Goal: Task Accomplishment & Management: Complete application form

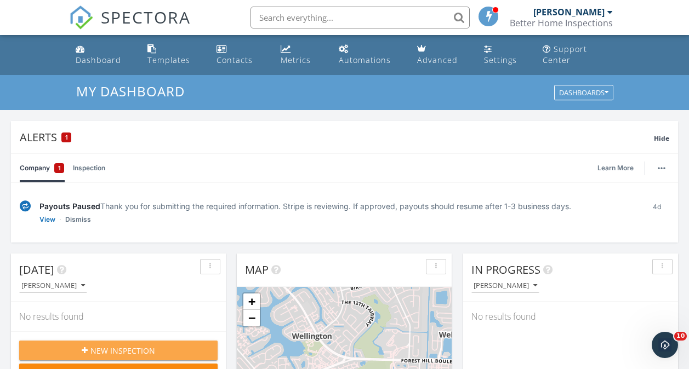
click at [120, 348] on span "New Inspection" at bounding box center [122, 351] width 65 height 12
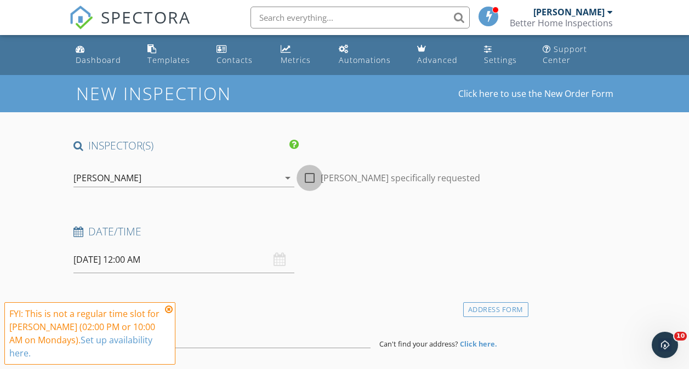
click at [300, 181] on div at bounding box center [309, 178] width 19 height 19
checkbox input "true"
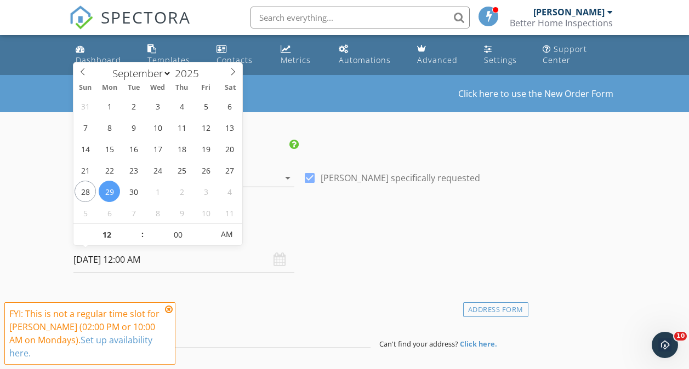
click at [122, 261] on input "09/29/2025 12:00 AM" at bounding box center [183, 260] width 221 height 27
type input "09/30/2025 12:00 AM"
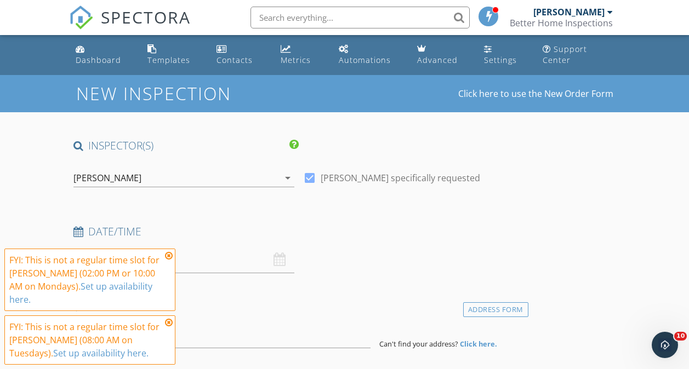
click at [167, 260] on icon at bounding box center [169, 255] width 8 height 9
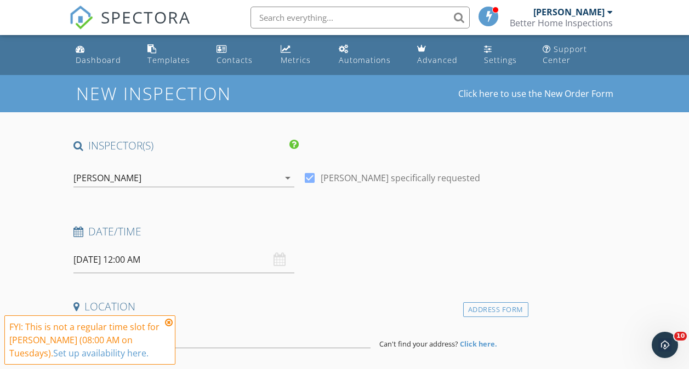
click at [167, 324] on icon at bounding box center [169, 322] width 8 height 9
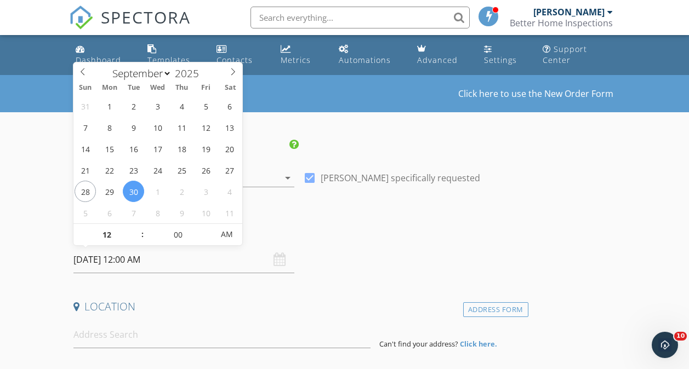
click at [133, 253] on input "09/30/2025 12:00 AM" at bounding box center [183, 260] width 221 height 27
type input "11"
type input "09/30/2025 11:00 PM"
click at [135, 241] on span at bounding box center [137, 240] width 8 height 11
type input "10"
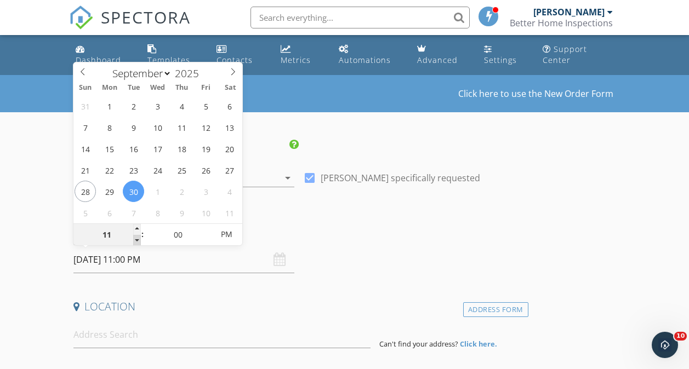
type input "09/30/2025 10:00 PM"
click at [135, 241] on span at bounding box center [137, 240] width 8 height 11
type input "09"
click at [135, 241] on span at bounding box center [137, 240] width 8 height 11
type input "09/30/2025 9:00 AM"
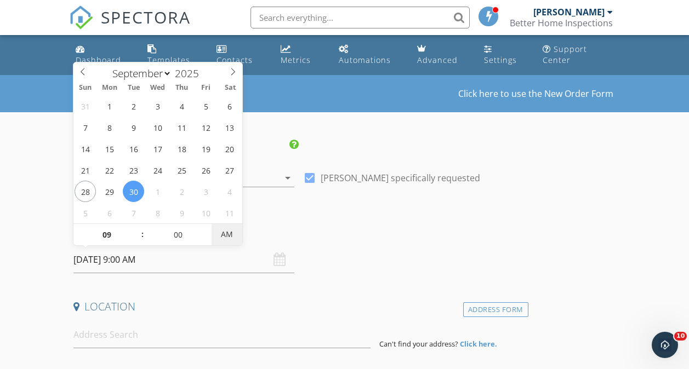
drag, startPoint x: 135, startPoint y: 241, endPoint x: 224, endPoint y: 239, distance: 88.2
click at [224, 239] on span "AM" at bounding box center [226, 235] width 30 height 22
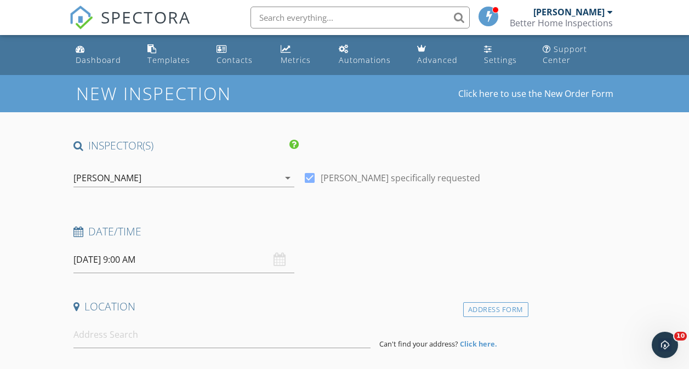
click at [341, 273] on div "Date/Time 09/30/2025 9:00 AM" at bounding box center [298, 249] width 459 height 49
click at [90, 344] on input at bounding box center [221, 335] width 297 height 27
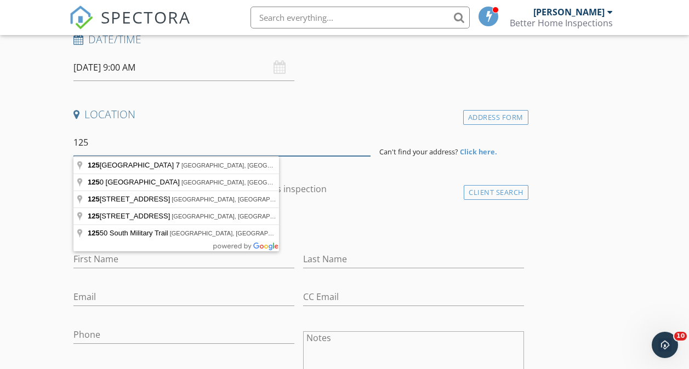
scroll to position [203, 0]
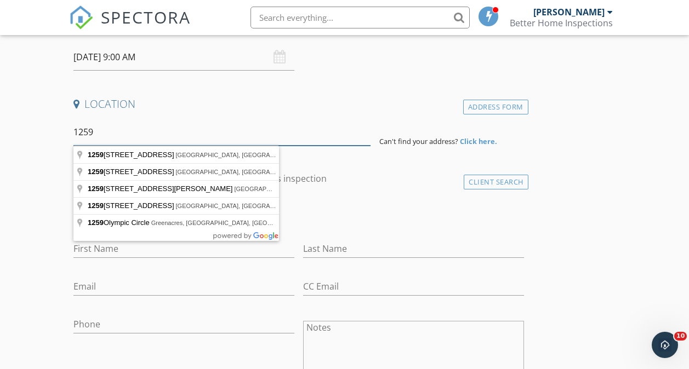
click at [101, 135] on input "1259" at bounding box center [221, 132] width 297 height 27
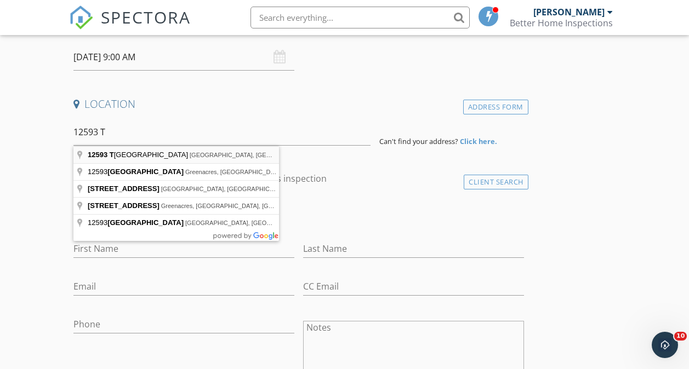
type input "12593 Temple Boulevard, West Palm Beach, FL, USA"
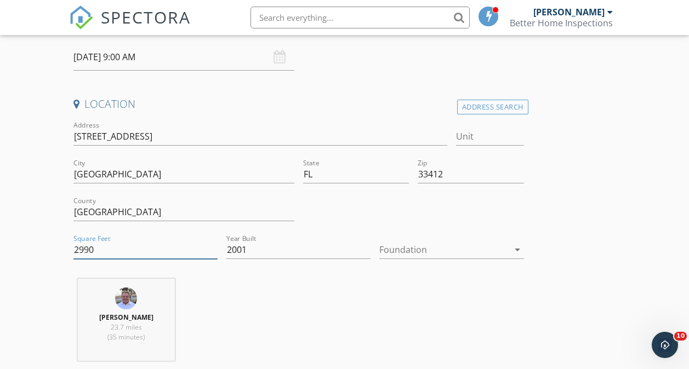
click at [96, 253] on input "2990" at bounding box center [145, 250] width 144 height 18
type input "2"
type input "4320"
click at [511, 248] on icon "arrow_drop_down" at bounding box center [517, 249] width 13 height 13
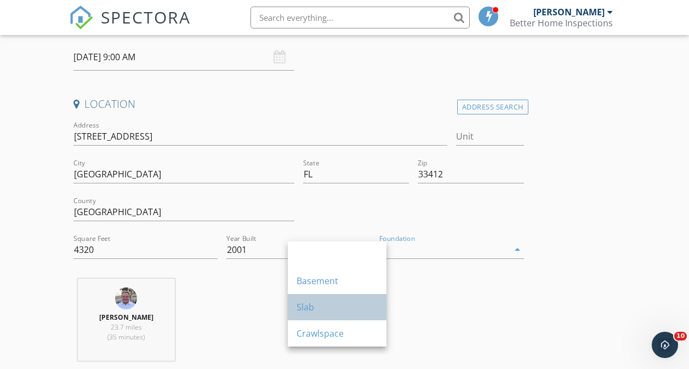
click at [304, 311] on div "Slab" at bounding box center [336, 307] width 81 height 13
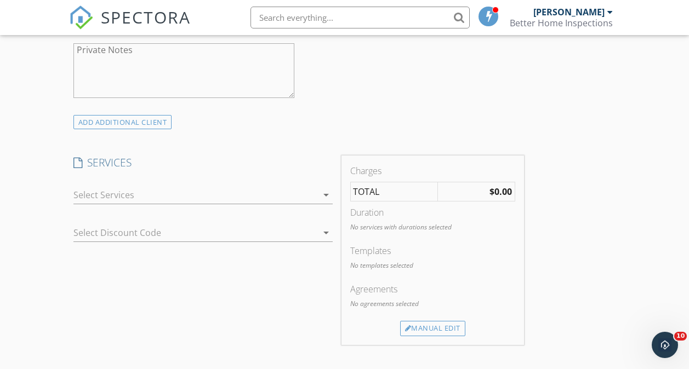
scroll to position [792, 0]
click at [319, 198] on icon "arrow_drop_down" at bounding box center [325, 193] width 13 height 13
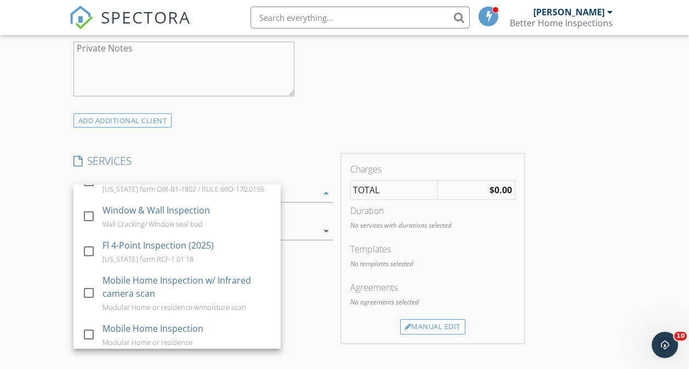
scroll to position [406, 0]
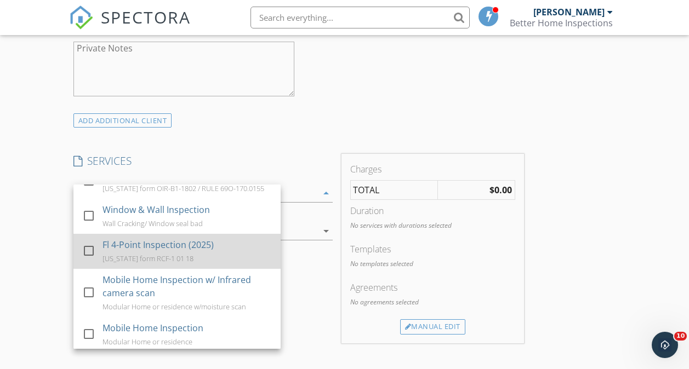
click at [87, 260] on div at bounding box center [88, 251] width 19 height 19
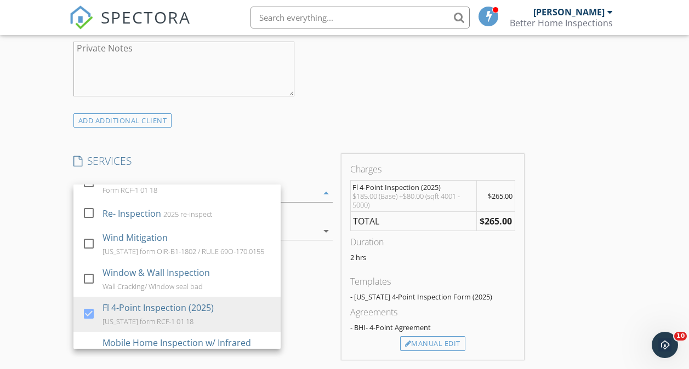
scroll to position [318, 0]
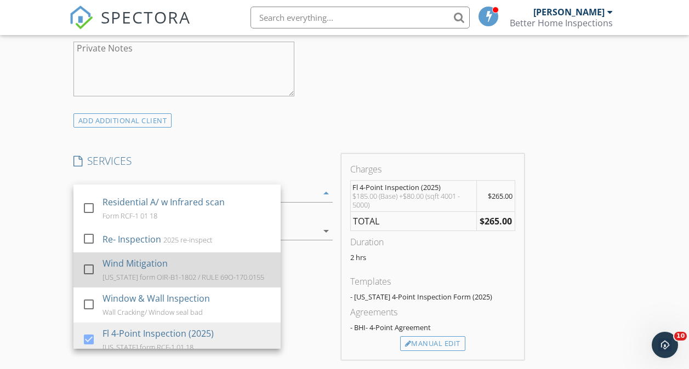
click at [86, 279] on div at bounding box center [88, 269] width 19 height 19
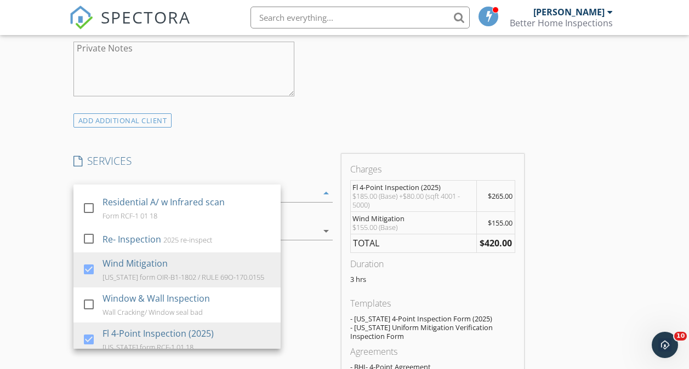
click at [505, 210] on div "INSPECTOR(S) check_box Robert Young PRIMARY Robert Young arrow_drop_down check_…" at bounding box center [344, 349] width 551 height 2004
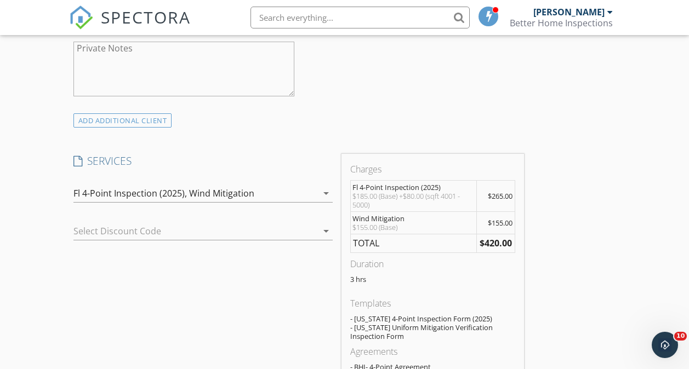
click at [317, 238] on div "arrow_drop_down" at bounding box center [324, 231] width 15 height 13
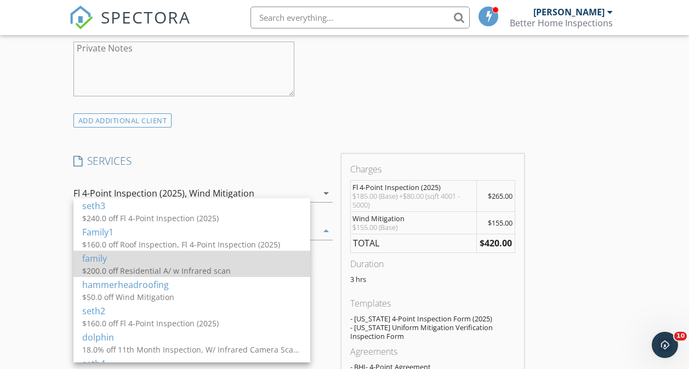
click at [160, 265] on div "$200.0 off Residential A/ w Infrared scan" at bounding box center [191, 271] width 219 height 12
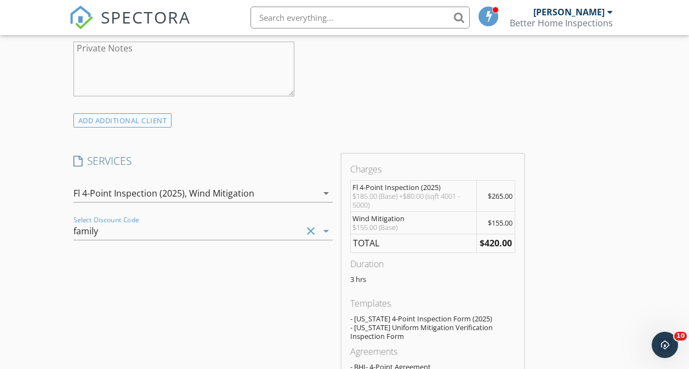
click at [319, 238] on icon "arrow_drop_down" at bounding box center [325, 231] width 13 height 13
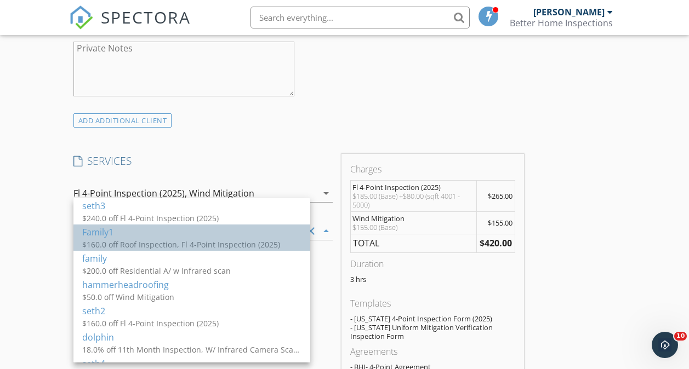
click at [171, 243] on div "$160.0 off Roof Inspection, Fl 4-Point Inspection (2025)" at bounding box center [191, 245] width 219 height 12
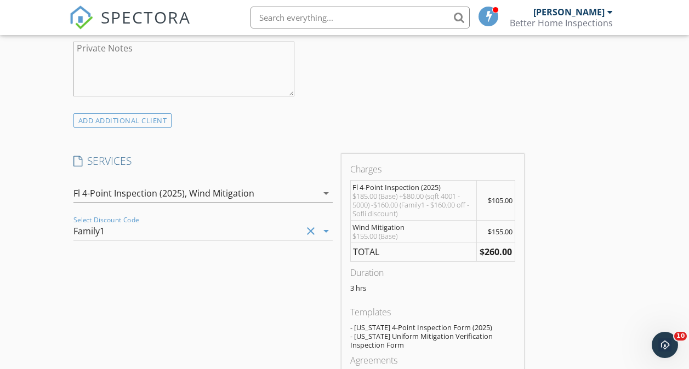
click at [319, 238] on icon "arrow_drop_down" at bounding box center [325, 231] width 13 height 13
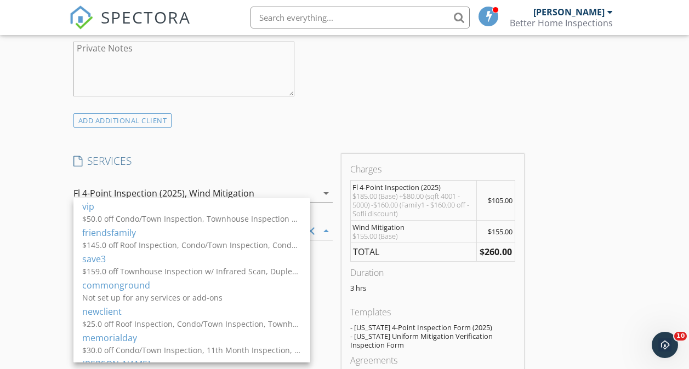
scroll to position [519, 0]
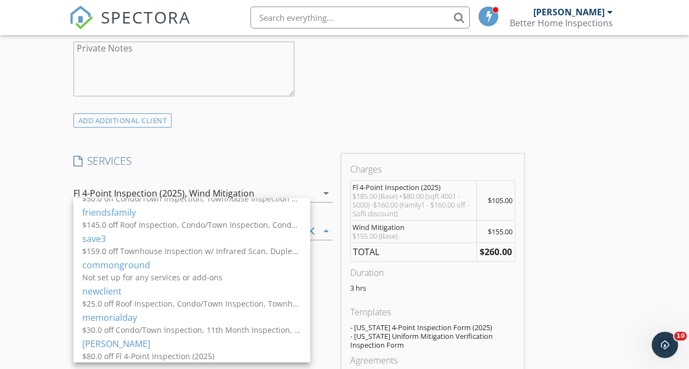
click at [432, 294] on div "INSPECTOR(S) check_box Robert Young PRIMARY Robert Young arrow_drop_down check_…" at bounding box center [344, 353] width 551 height 2013
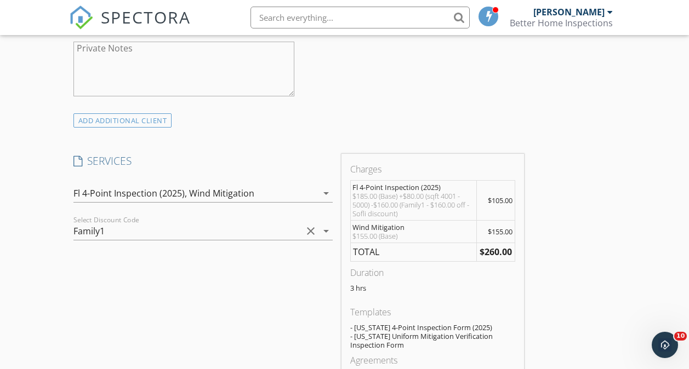
click at [319, 238] on icon "arrow_drop_down" at bounding box center [325, 231] width 13 height 13
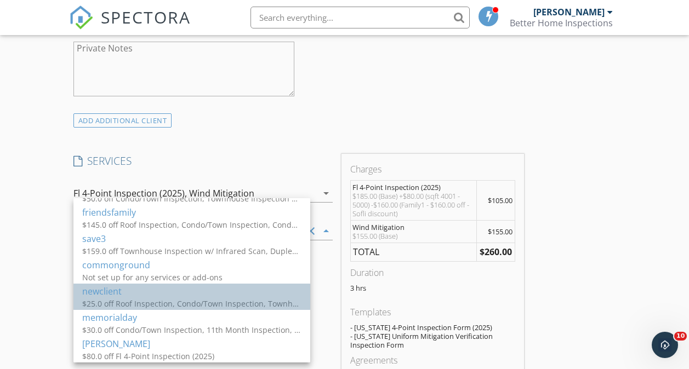
click at [149, 300] on div "$25.0 off Roof Inspection, Condo/Town Inspection, Townhouse Inspection w/ Infra…" at bounding box center [191, 304] width 219 height 12
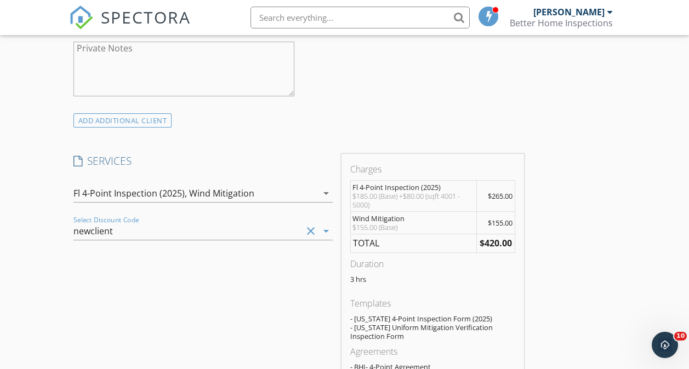
click at [319, 238] on icon "arrow_drop_down" at bounding box center [325, 231] width 13 height 13
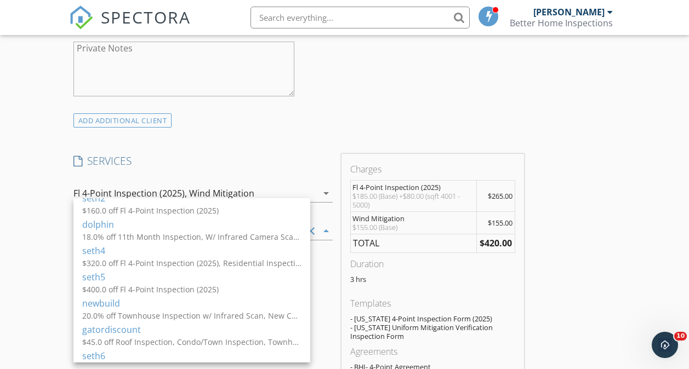
scroll to position [0, 0]
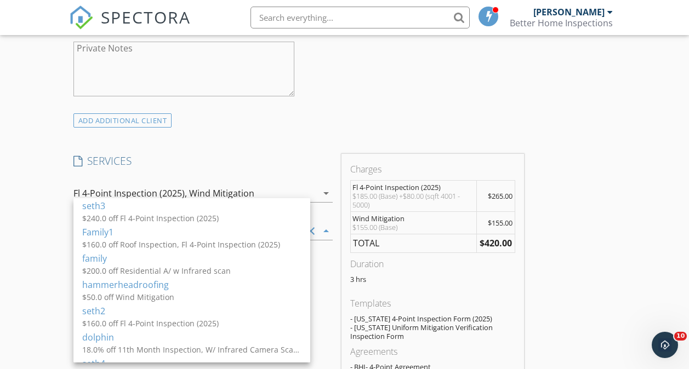
click at [440, 82] on div "INSPECTOR(S) check_box Robert Young PRIMARY Robert Young arrow_drop_down check_…" at bounding box center [344, 349] width 551 height 2004
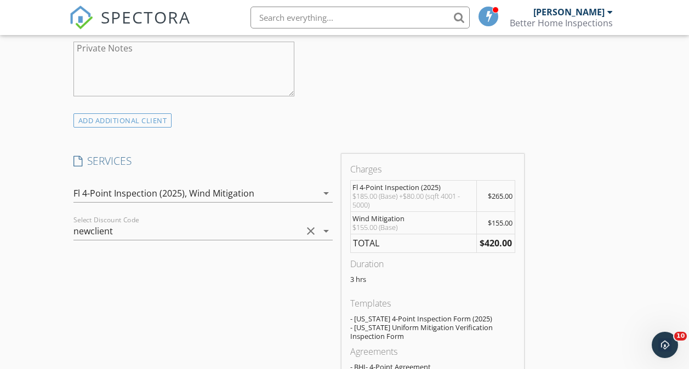
click at [518, 77] on div "INSPECTOR(S) check_box Robert Young PRIMARY Robert Young arrow_drop_down check_…" at bounding box center [344, 349] width 551 height 2004
click at [554, 15] on div "[PERSON_NAME]" at bounding box center [568, 12] width 71 height 11
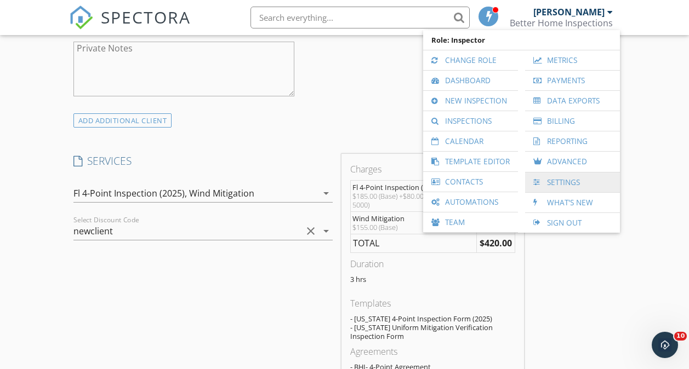
click at [557, 182] on link "Settings" at bounding box center [572, 183] width 84 height 20
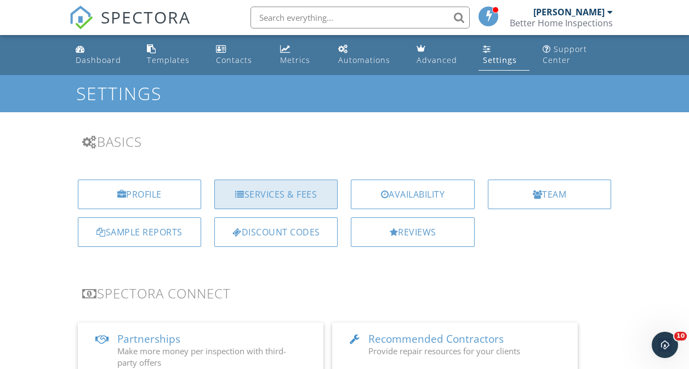
click at [270, 196] on div "Services & Fees" at bounding box center [275, 195] width 123 height 30
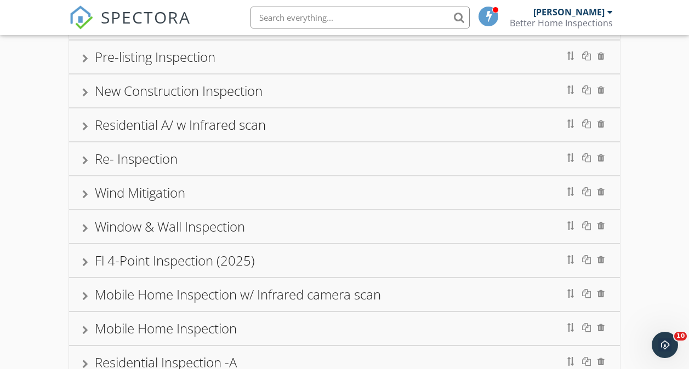
scroll to position [359, 0]
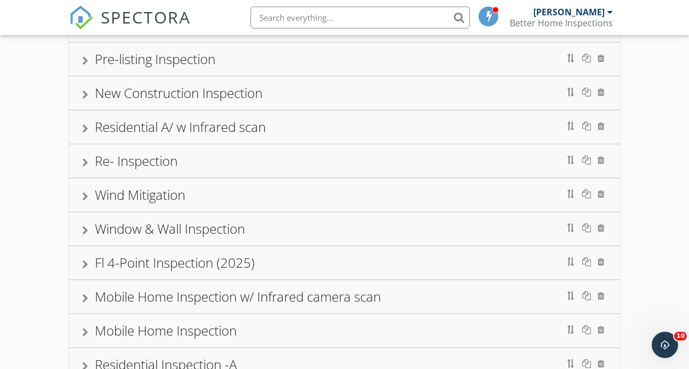
click at [132, 194] on div "Wind Mitigation" at bounding box center [140, 195] width 90 height 18
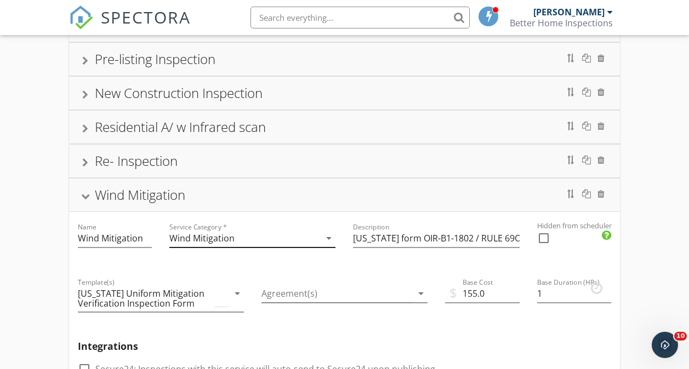
click at [328, 242] on icon "arrow_drop_down" at bounding box center [328, 238] width 13 height 13
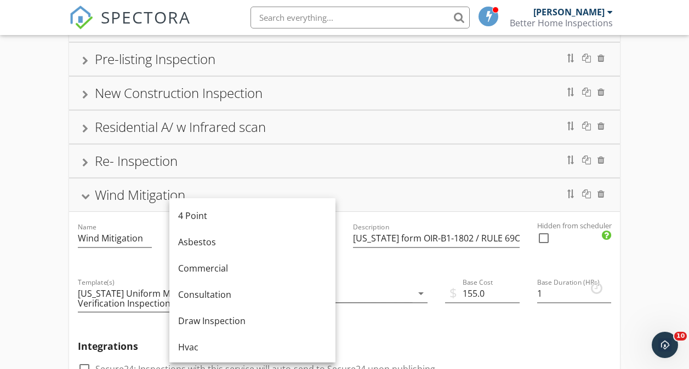
click at [503, 342] on h5 "Integrations" at bounding box center [345, 346] width 534 height 11
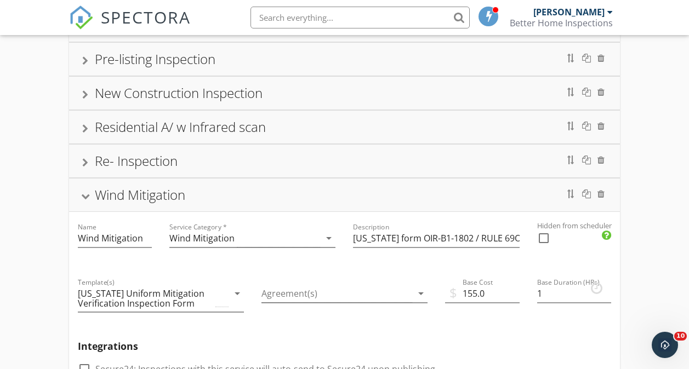
click at [83, 193] on div at bounding box center [85, 196] width 9 height 6
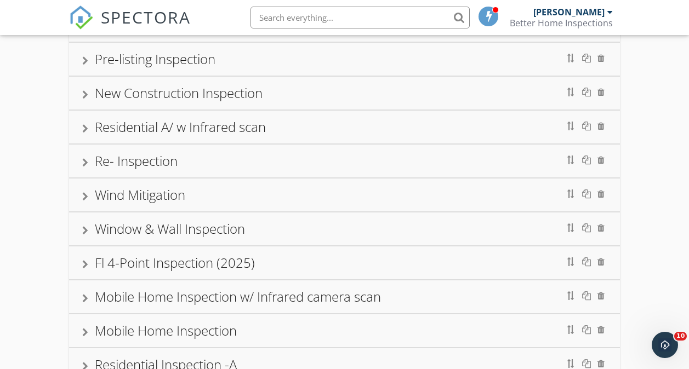
click at [129, 268] on div "Fl 4-Point Inspection (2025)" at bounding box center [175, 263] width 160 height 18
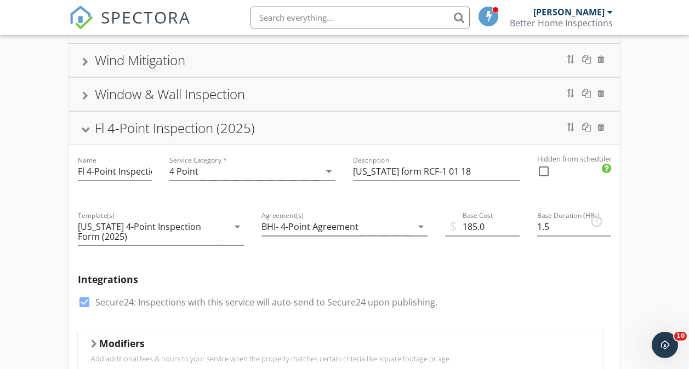
scroll to position [495, 0]
click at [500, 294] on div "check_box Secure24: Inspections with this service will auto-send to Secure24 up…" at bounding box center [345, 307] width 534 height 28
click at [83, 135] on div "Fl 4-Point Inspection (2025)" at bounding box center [344, 127] width 525 height 20
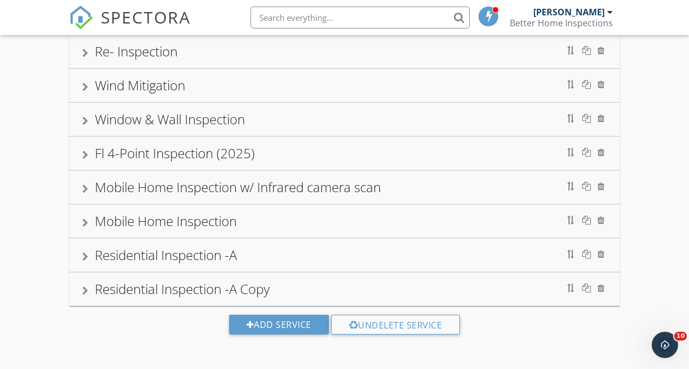
scroll to position [468, 0]
click at [657, 176] on div "Roof Inspection Condo/Town Inspection Condo Inspection Townhouse Inspection w/ …" at bounding box center [344, 6] width 689 height 725
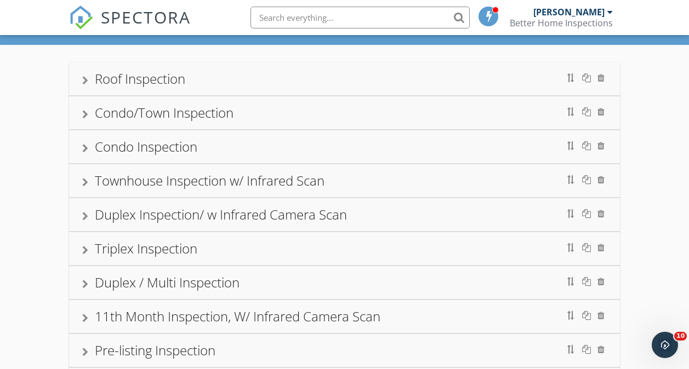
scroll to position [0, 0]
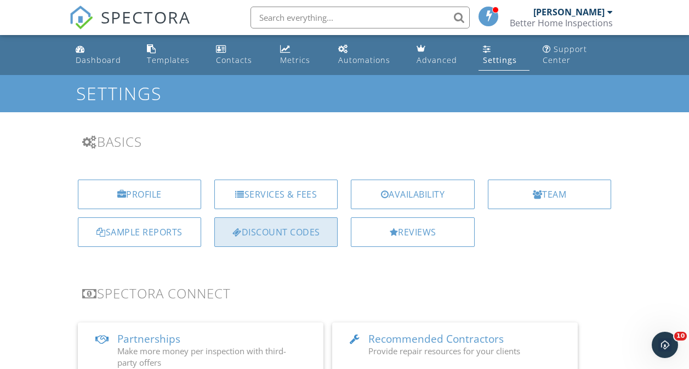
click at [244, 232] on div "Discount Codes" at bounding box center [275, 232] width 123 height 30
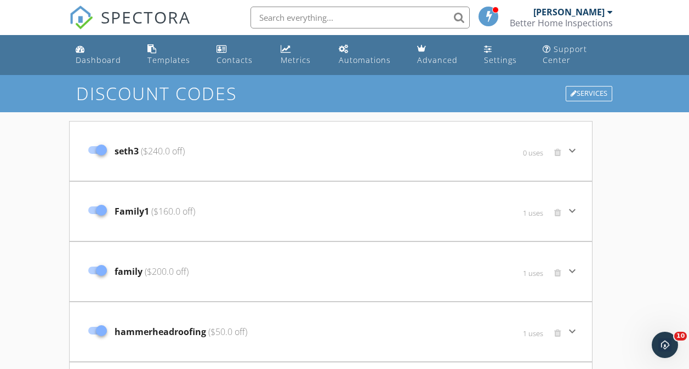
click at [122, 207] on span "Family1 ($160.0 off)" at bounding box center [154, 211] width 81 height 13
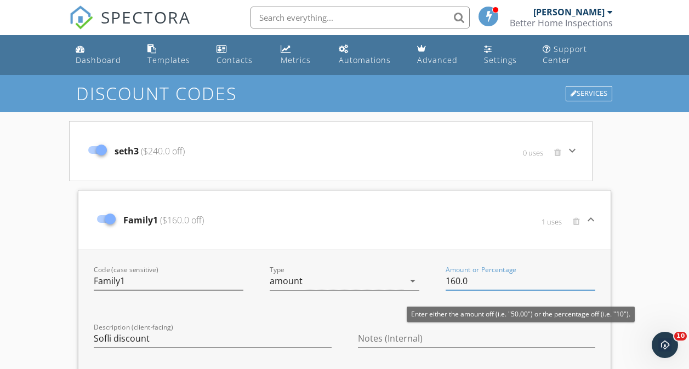
click at [471, 282] on input "160.0" at bounding box center [520, 281] width 150 height 18
type input "1"
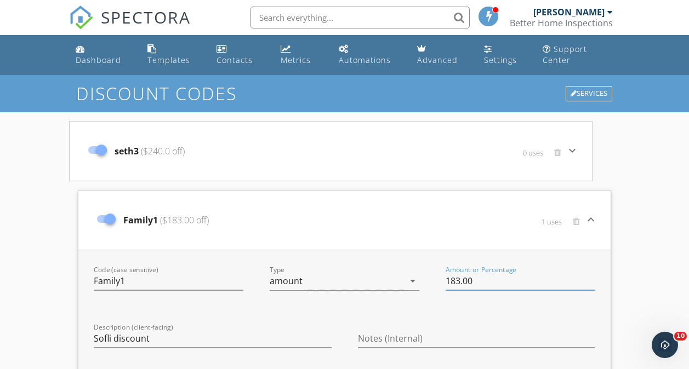
type input "183.00"
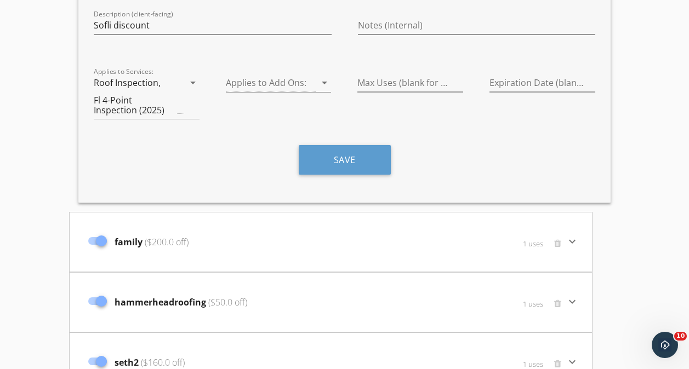
scroll to position [312, 0]
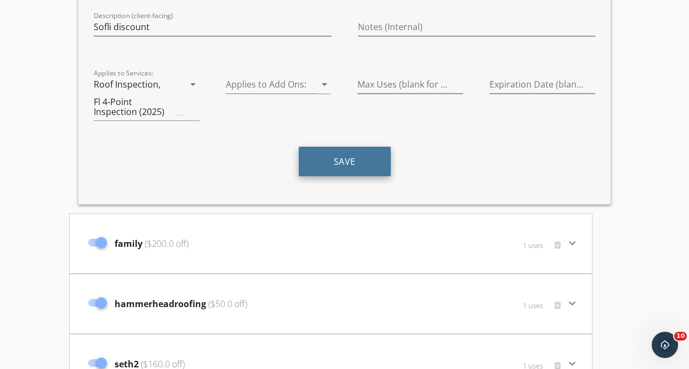
click at [358, 156] on button "Save" at bounding box center [345, 162] width 92 height 30
click at [326, 157] on button "Save" at bounding box center [345, 162] width 92 height 30
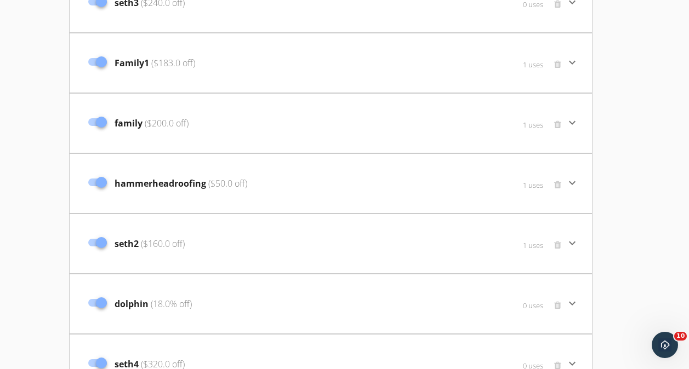
scroll to position [128, 0]
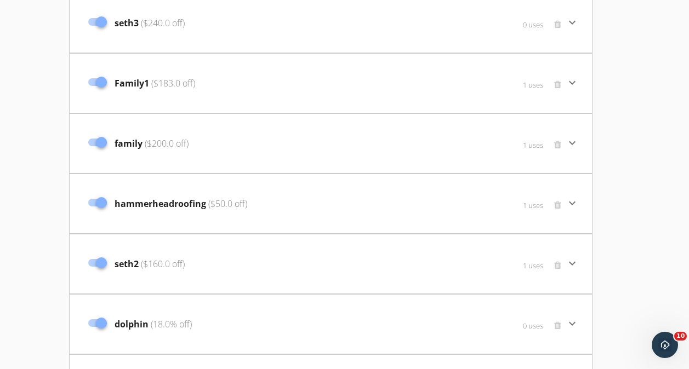
click at [122, 76] on div "Family1 ($183.0 off)" at bounding box center [244, 83] width 322 height 46
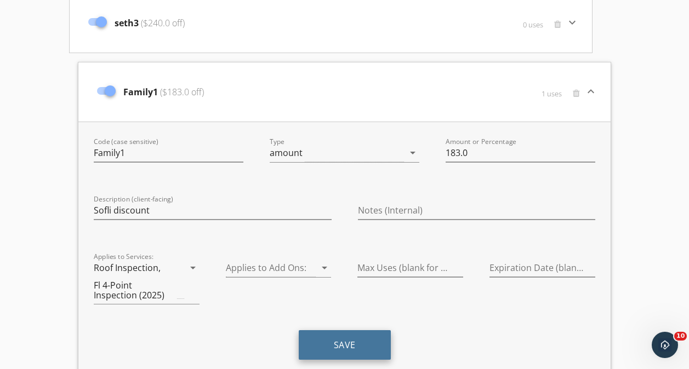
click at [349, 343] on button "Save" at bounding box center [345, 345] width 92 height 30
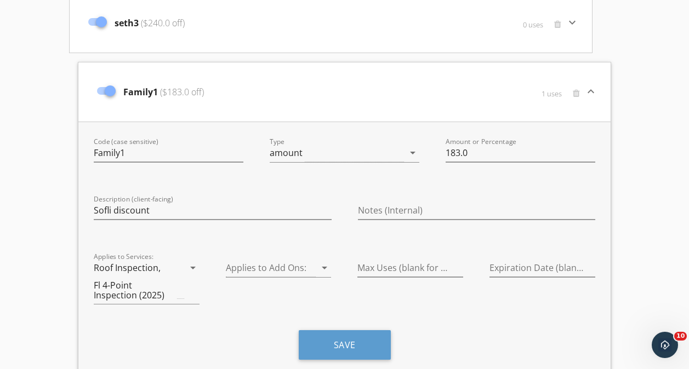
scroll to position [0, 0]
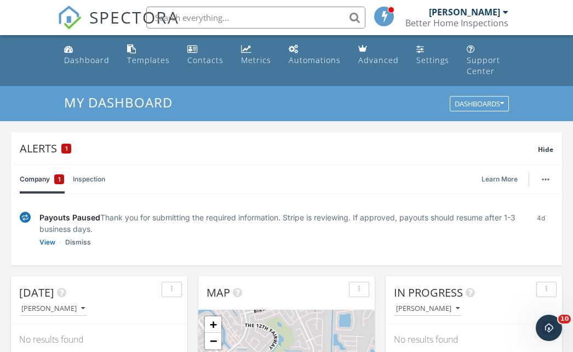
click at [495, 22] on div "Better Home Inspections" at bounding box center [456, 23] width 103 height 11
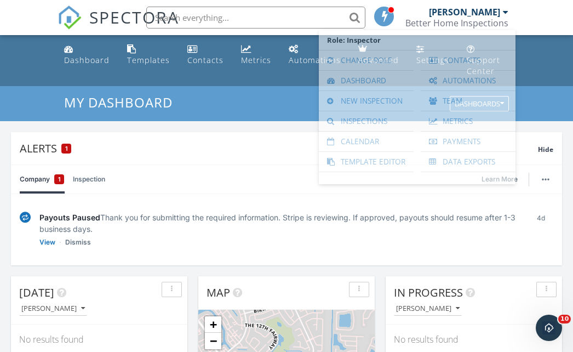
click at [495, 22] on div "Better Home Inspections" at bounding box center [456, 23] width 103 height 11
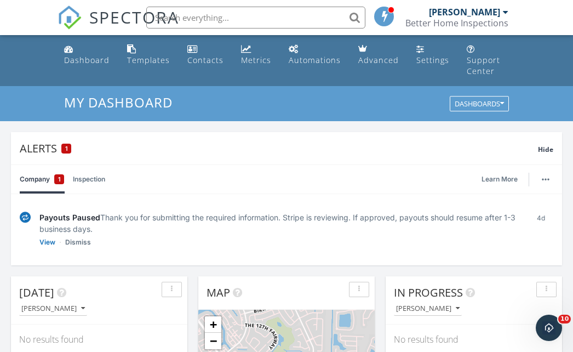
click at [495, 9] on div "[PERSON_NAME]" at bounding box center [464, 12] width 71 height 11
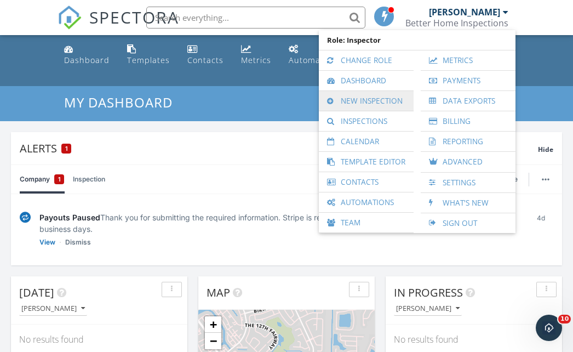
click at [360, 106] on link "New Inspection" at bounding box center [366, 101] width 84 height 20
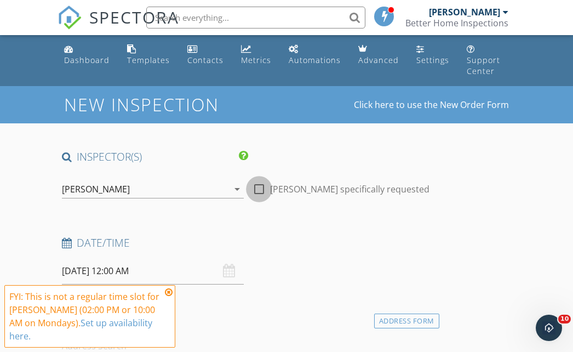
click at [263, 180] on div at bounding box center [259, 189] width 19 height 19
checkbox input "true"
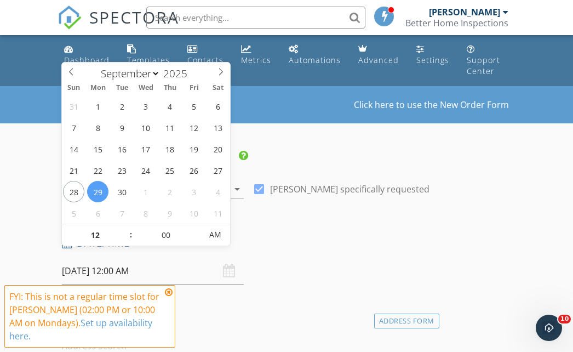
click at [119, 263] on input "09/29/2025 12:00 AM" at bounding box center [153, 270] width 182 height 27
type input "09/30/2025 12:00 AM"
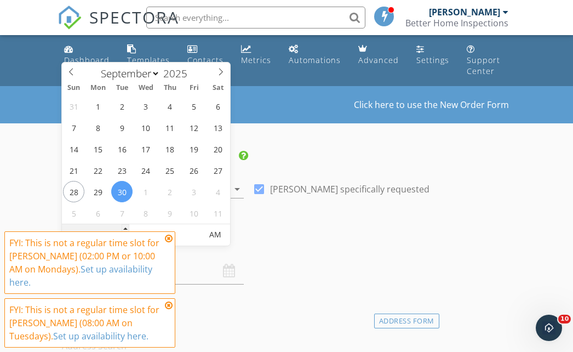
type input "11"
type input "09/30/2025 11:00 PM"
click at [123, 240] on span at bounding box center [126, 240] width 8 height 11
type input "10"
type input "09/30/2025 10:00 PM"
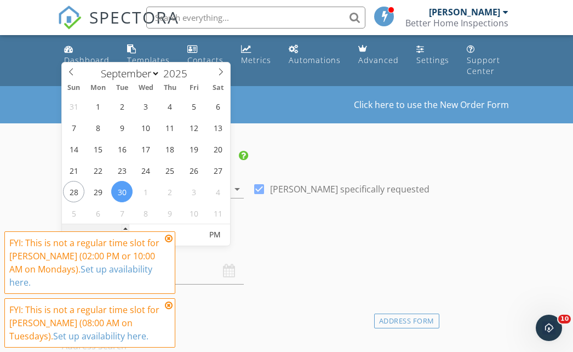
click at [123, 240] on span at bounding box center [126, 240] width 8 height 11
type input "09"
click at [123, 240] on span at bounding box center [126, 240] width 8 height 11
type input "[DATE] 9:00 AM"
drag, startPoint x: 123, startPoint y: 240, endPoint x: 214, endPoint y: 235, distance: 91.1
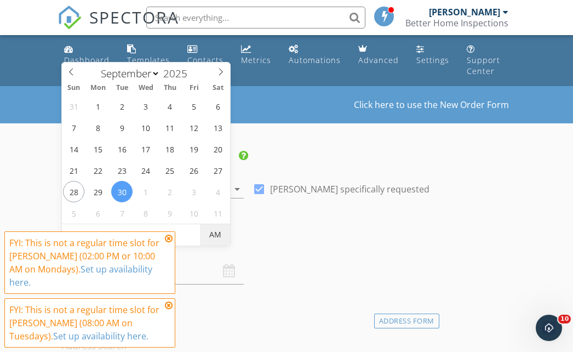
click at [214, 235] on span "AM" at bounding box center [215, 235] width 30 height 22
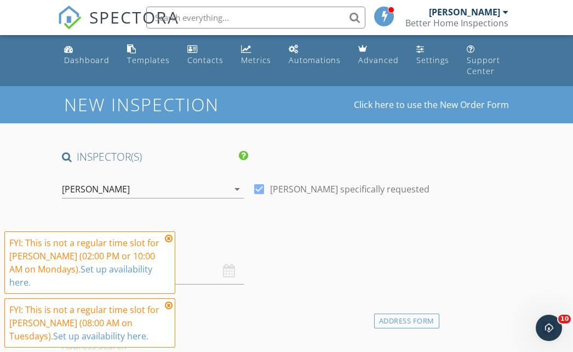
click at [165, 243] on icon at bounding box center [169, 238] width 8 height 9
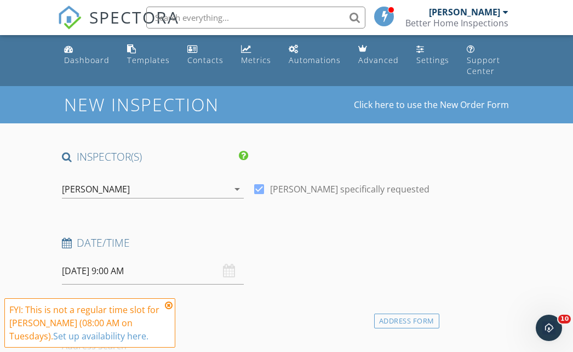
click at [170, 305] on icon at bounding box center [169, 305] width 8 height 9
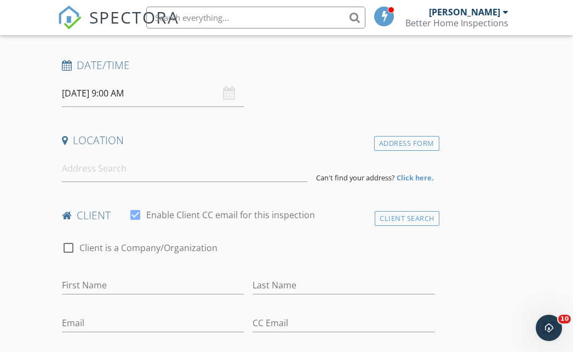
scroll to position [198, 0]
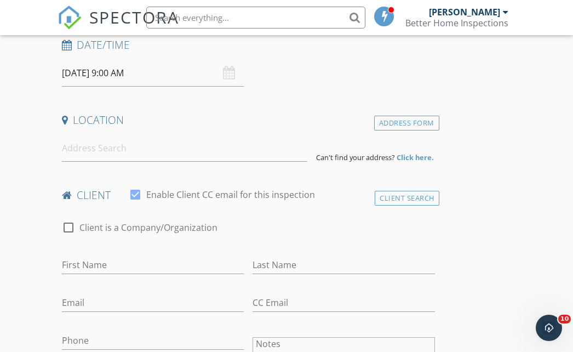
click at [78, 144] on input at bounding box center [185, 148] width 246 height 27
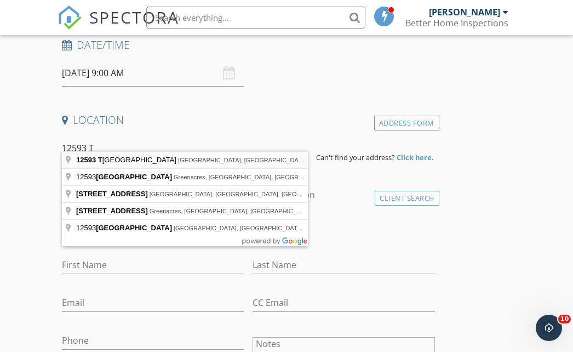
type input "12593 Temple Boulevard, West Palm Beach, FL, USA"
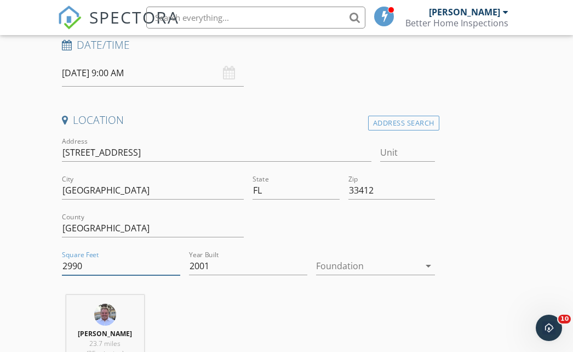
click at [88, 257] on input "2990" at bounding box center [121, 266] width 118 height 18
type input "2"
type input "4320"
click at [424, 259] on icon "arrow_drop_down" at bounding box center [428, 265] width 13 height 13
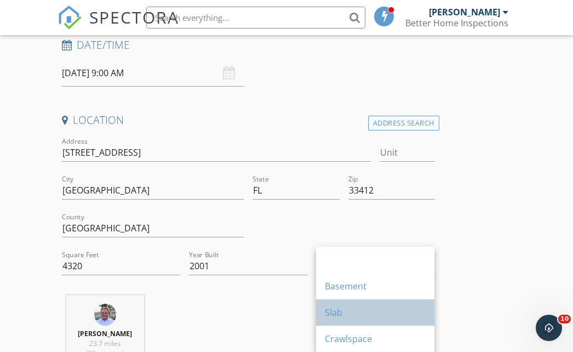
click at [331, 306] on div "Slab" at bounding box center [375, 312] width 101 height 13
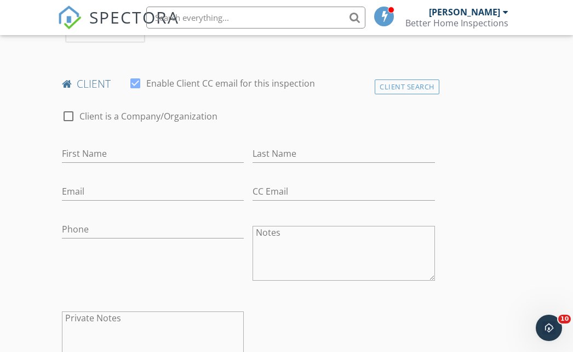
scroll to position [545, 0]
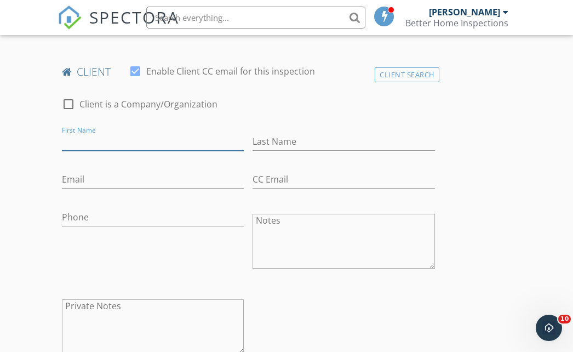
click at [105, 135] on input "First Name" at bounding box center [153, 142] width 182 height 18
type input "[PERSON_NAME]"
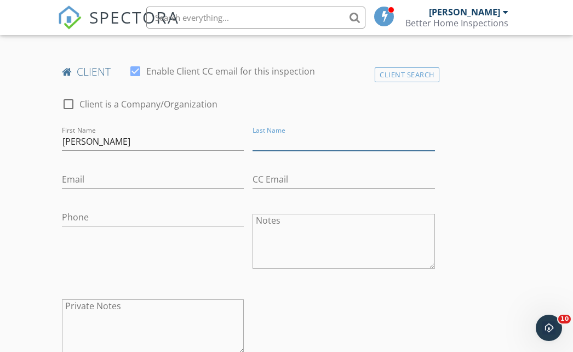
click at [272, 136] on input "Last Name" at bounding box center [344, 142] width 182 height 18
type input "Sacra"
click at [85, 171] on input "Email" at bounding box center [153, 179] width 182 height 18
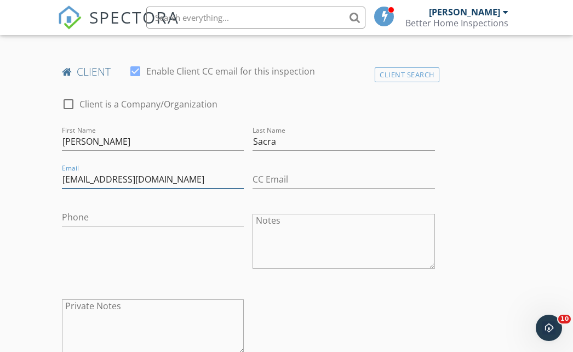
type input "[EMAIL_ADDRESS][DOMAIN_NAME]"
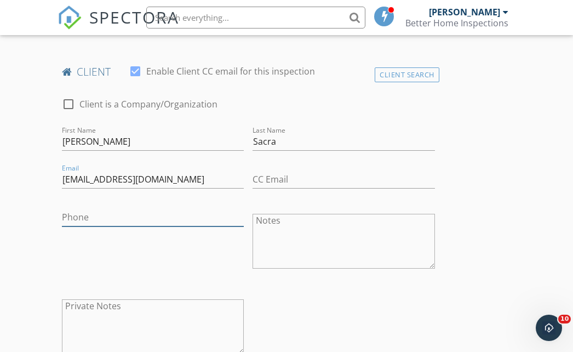
click at [89, 213] on input "Phone" at bounding box center [153, 217] width 182 height 18
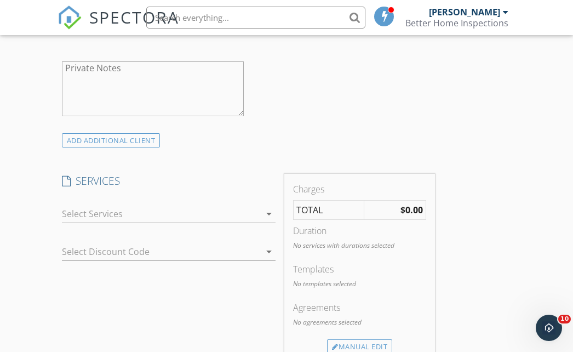
scroll to position [811, 0]
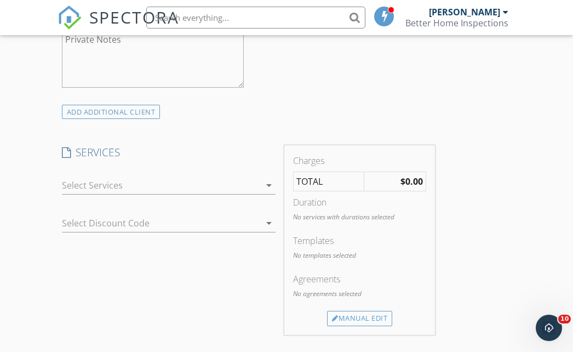
type input "[PHONE_NUMBER]"
click at [270, 179] on icon "arrow_drop_down" at bounding box center [268, 185] width 13 height 13
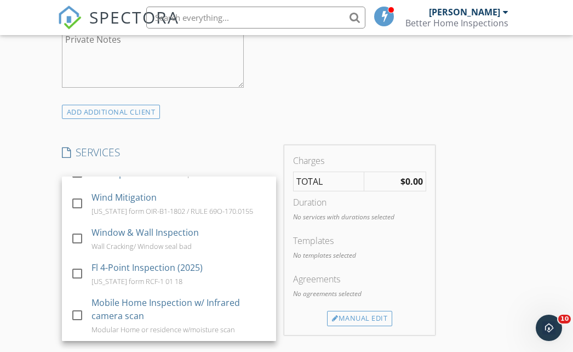
scroll to position [379, 0]
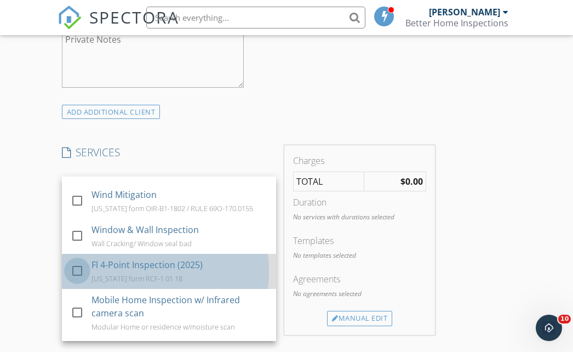
click at [71, 261] on div at bounding box center [77, 270] width 19 height 19
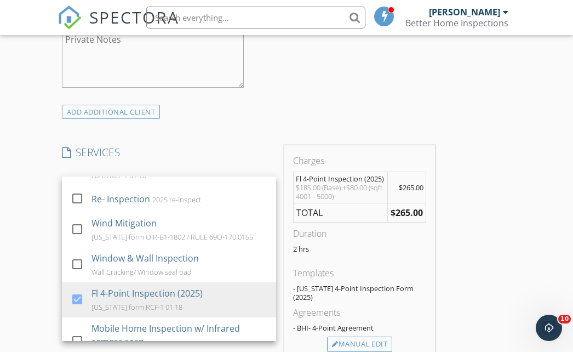
scroll to position [320, 0]
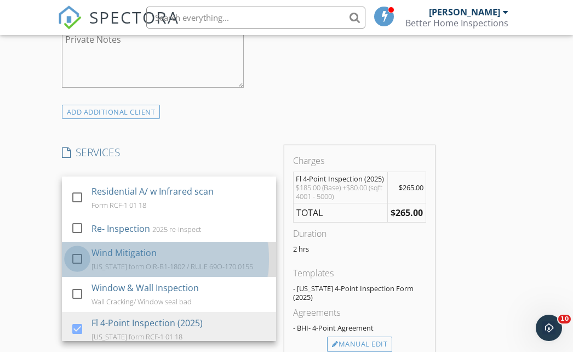
click at [78, 249] on div at bounding box center [77, 258] width 19 height 19
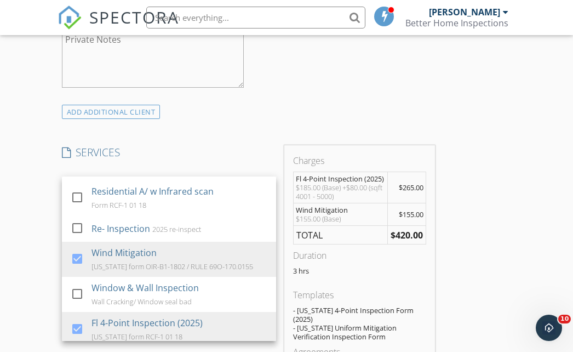
click at [226, 131] on div "INSPECTOR(S) check_box Robert Young PRIMARY Robert Young arrow_drop_down check_…" at bounding box center [249, 312] width 382 height 1949
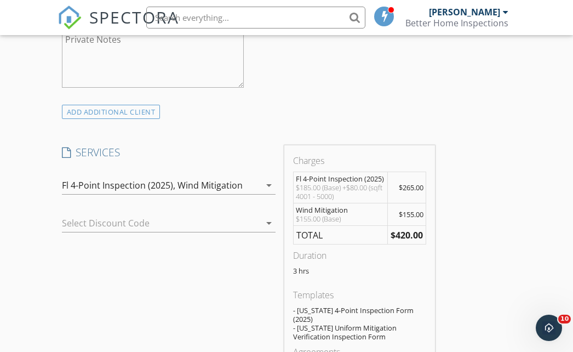
click at [267, 216] on icon "arrow_drop_down" at bounding box center [268, 222] width 13 height 13
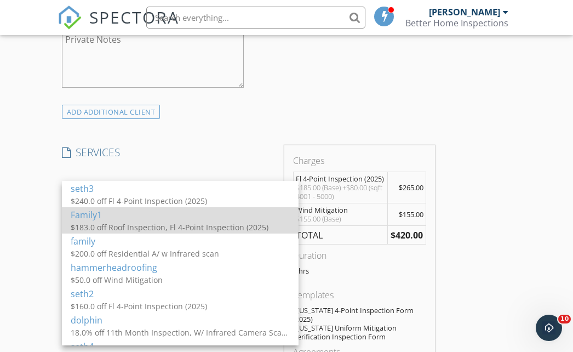
click at [111, 219] on div "Family1" at bounding box center [180, 214] width 219 height 13
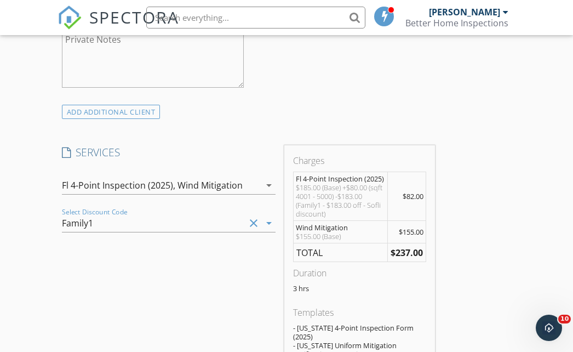
click at [496, 188] on div "INSPECTOR(S) check_box Robert Young PRIMARY Robert Young arrow_drop_down check_…" at bounding box center [287, 353] width 459 height 2030
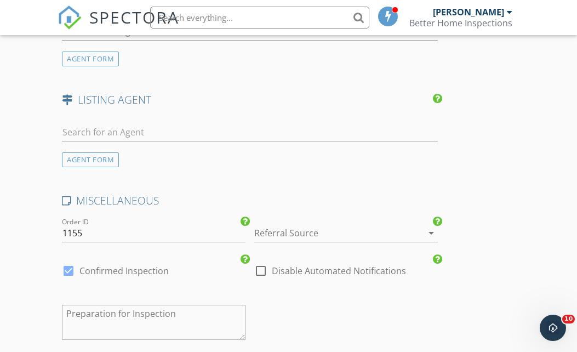
scroll to position [1471, 0]
click at [428, 225] on icon "arrow_drop_down" at bounding box center [431, 231] width 13 height 13
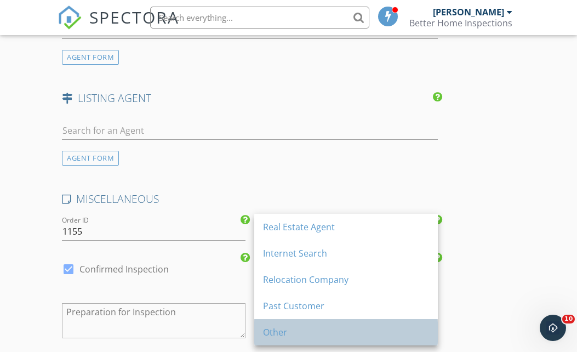
click at [317, 335] on div "Other" at bounding box center [346, 331] width 166 height 13
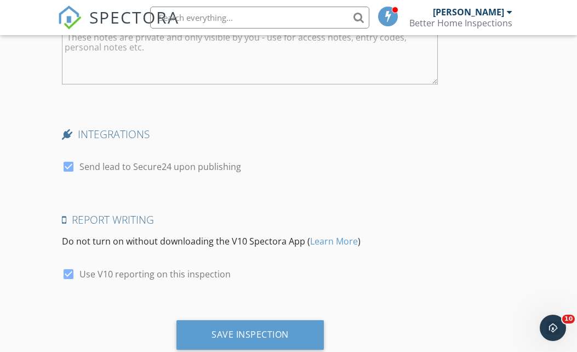
scroll to position [1834, 0]
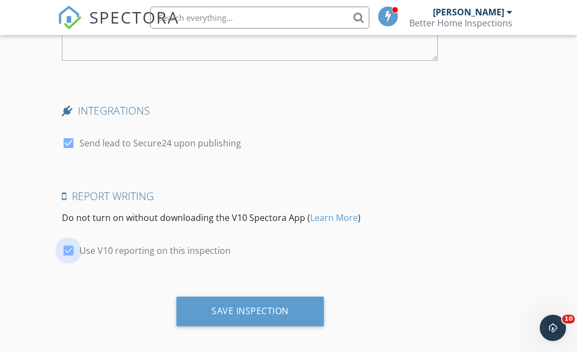
click at [69, 243] on div at bounding box center [68, 250] width 19 height 19
checkbox input "false"
click at [66, 135] on div at bounding box center [68, 143] width 19 height 19
checkbox input "false"
drag, startPoint x: 576, startPoint y: 302, endPoint x: 575, endPoint y: 259, distance: 43.3
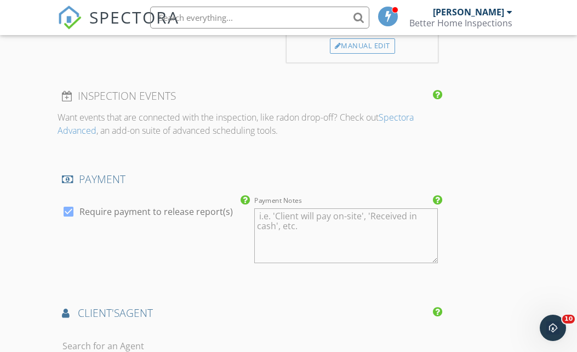
scroll to position [1161, 0]
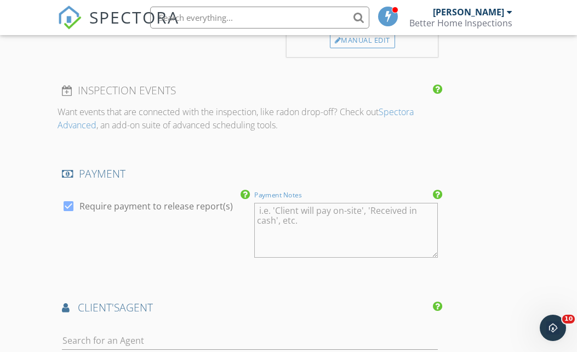
click at [301, 215] on textarea "Payment Notes" at bounding box center [346, 230] width 184 height 55
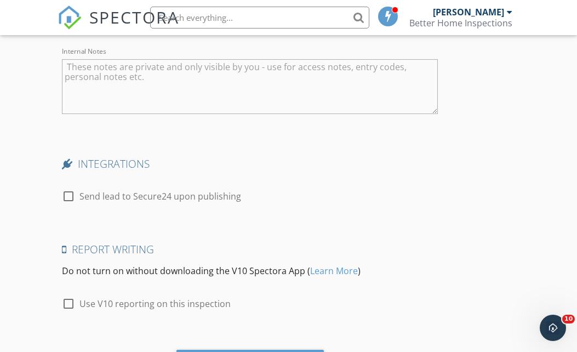
scroll to position [1788, 0]
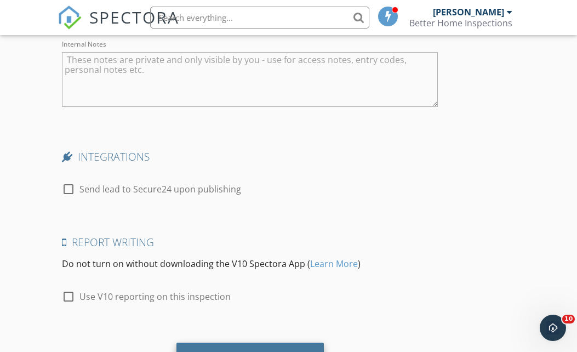
type textarea "Credit card & ACH checking No checks or cash"
click at [287, 342] on div "Save Inspection" at bounding box center [249, 357] width 147 height 30
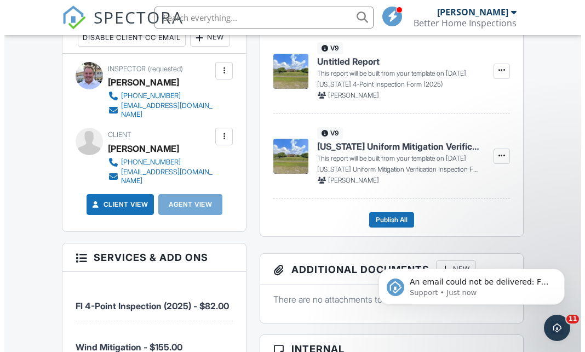
scroll to position [347, 0]
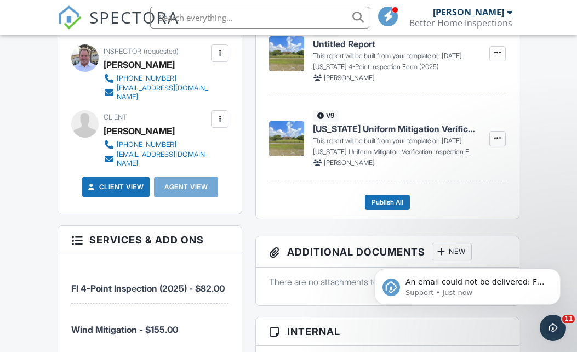
click at [127, 168] on div "[EMAIL_ADDRESS][DOMAIN_NAME]" at bounding box center [162, 159] width 91 height 18
click at [220, 124] on div at bounding box center [219, 118] width 11 height 11
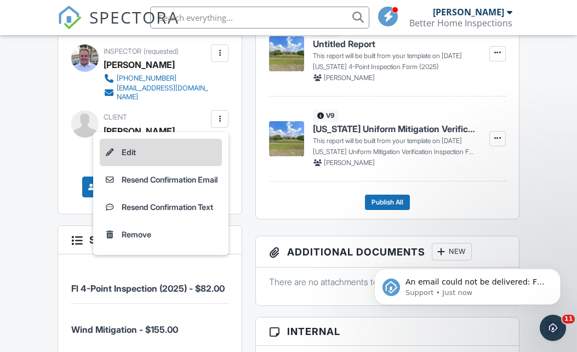
click at [119, 166] on li "Edit" at bounding box center [161, 152] width 122 height 27
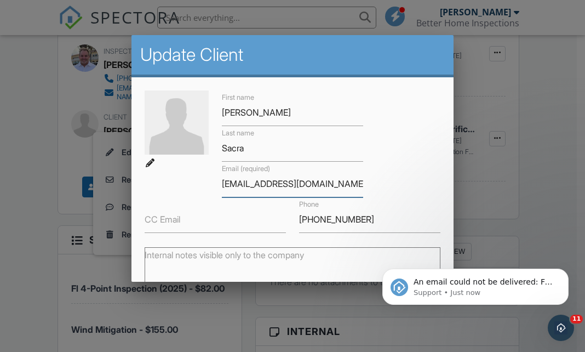
click at [236, 183] on input "[EMAIL_ADDRESS][DOMAIN_NAME]" at bounding box center [292, 183] width 141 height 27
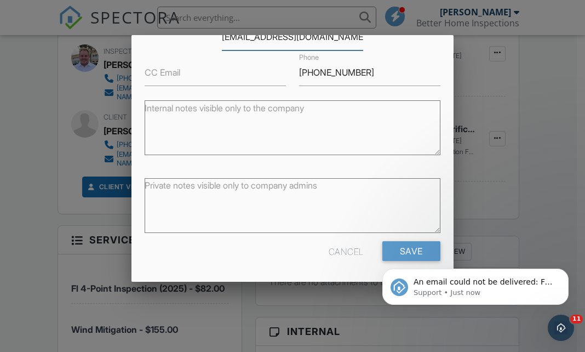
scroll to position [148, 0]
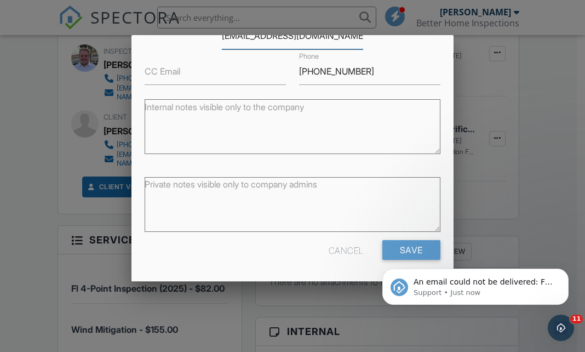
type input "[EMAIL_ADDRESS][DOMAIN_NAME]"
click at [394, 250] on div "An email could not be delivered: For more information, view Why emails don't ge…" at bounding box center [476, 236] width 202 height 137
click at [393, 250] on div "An email could not be delivered: For more information, view Why emails don't ge…" at bounding box center [476, 236] width 202 height 137
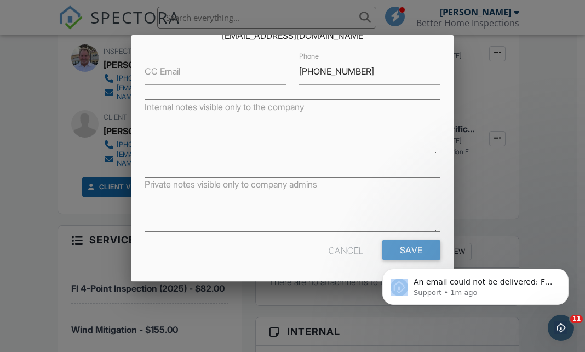
click at [393, 250] on div "An email could not be delivered: For more information, view Why emails don't ge…" at bounding box center [476, 236] width 202 height 137
click at [341, 250] on div "Cancel" at bounding box center [346, 250] width 35 height 20
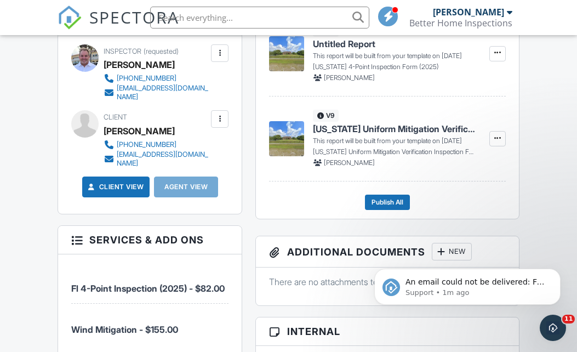
click at [216, 124] on div at bounding box center [219, 118] width 11 height 11
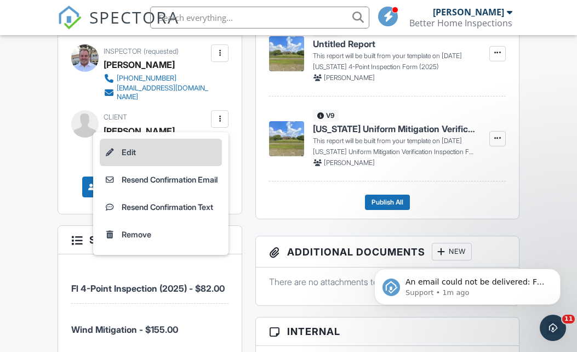
click at [118, 166] on li "Edit" at bounding box center [161, 152] width 122 height 27
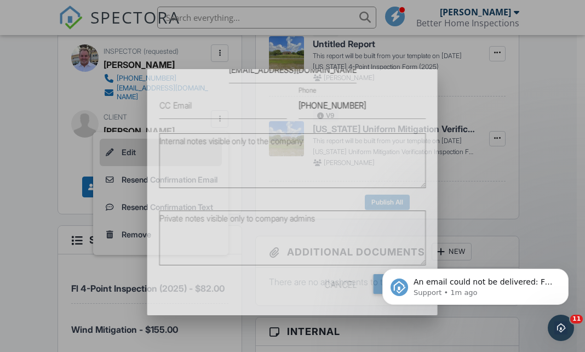
scroll to position [0, 0]
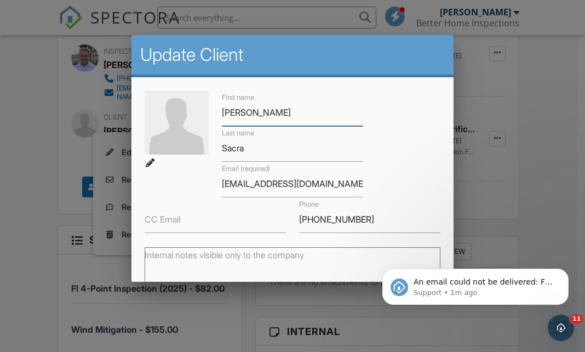
click at [246, 115] on input "[PERSON_NAME]" at bounding box center [292, 112] width 141 height 27
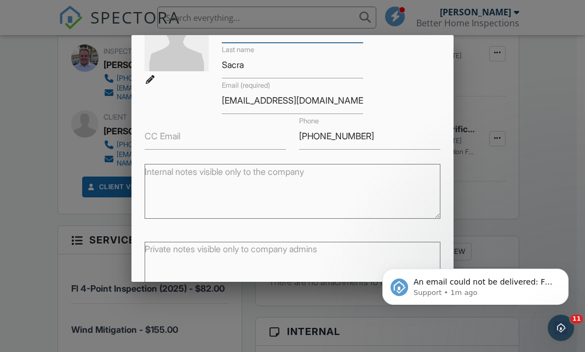
scroll to position [148, 0]
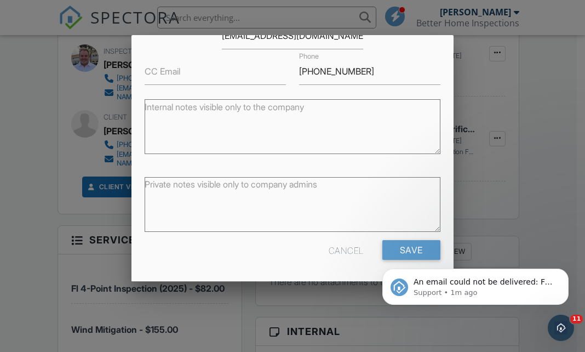
click at [393, 249] on div "An email could not be delivered: For more information, view Why emails don't ge…" at bounding box center [476, 236] width 202 height 137
drag, startPoint x: 27, startPoint y: 50, endPoint x: 373, endPoint y: 125, distance: 353.7
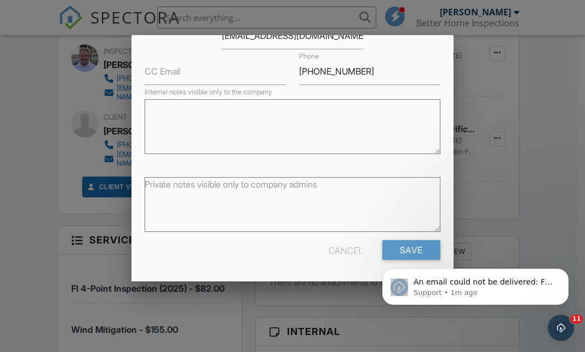
click at [373, 125] on textarea "Internal notes visible only to the company" at bounding box center [292, 126] width 295 height 55
click at [386, 250] on body "An email could not be delivered: For more information, view Why emails don't ge…" at bounding box center [475, 284] width 210 height 68
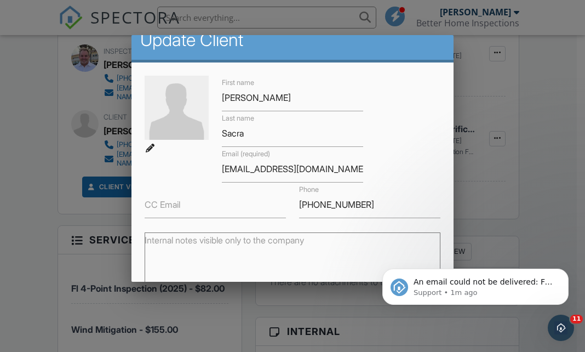
scroll to position [0, 0]
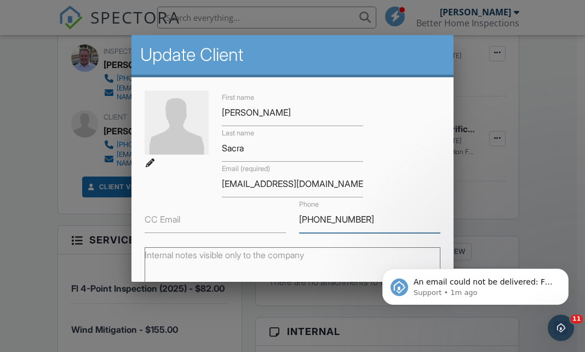
click at [357, 217] on input "[PHONE_NUMBER]" at bounding box center [369, 219] width 141 height 27
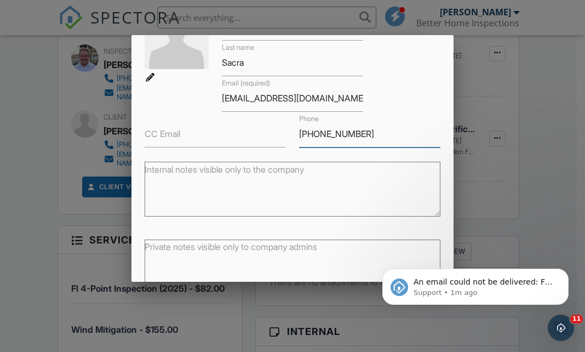
scroll to position [148, 0]
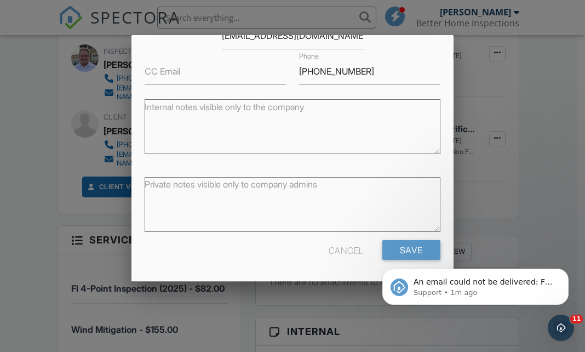
click at [379, 250] on div "An email could not be delivered: For more information, view Why emails don't ge…" at bounding box center [476, 236] width 202 height 137
click at [156, 72] on label "CC Email" at bounding box center [163, 71] width 36 height 12
click at [156, 72] on input "CC Email" at bounding box center [215, 71] width 141 height 27
click at [379, 248] on html "An email could not be delivered: For more information, view Why emails don't ge…" at bounding box center [475, 283] width 219 height 77
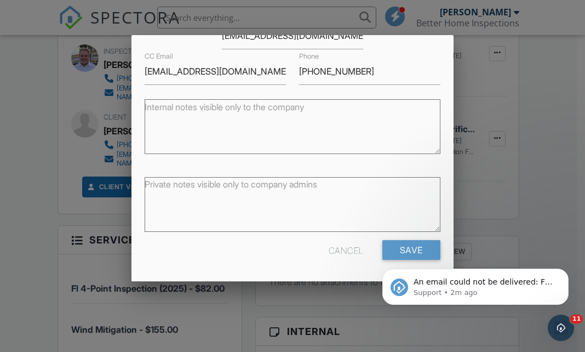
click at [382, 248] on html "An email could not be delivered: For more information, view Why emails don't ge…" at bounding box center [475, 283] width 219 height 77
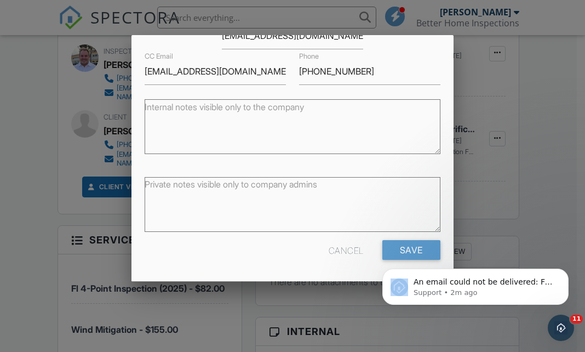
click at [382, 248] on html "An email could not be delivered: For more information, view Why emails don't ge…" at bounding box center [475, 283] width 219 height 77
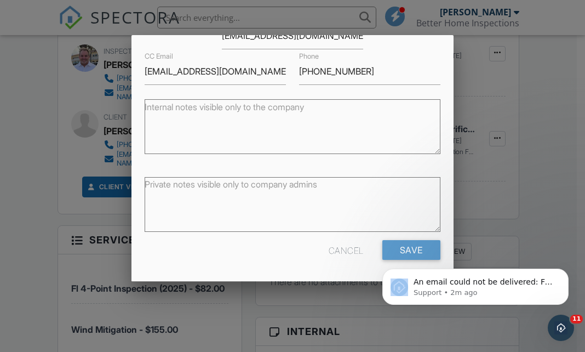
click at [382, 248] on html "An email could not be delivered: For more information, view Why emails don't ge…" at bounding box center [475, 283] width 219 height 77
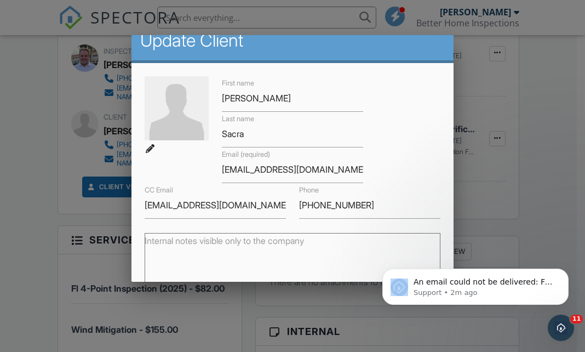
scroll to position [0, 0]
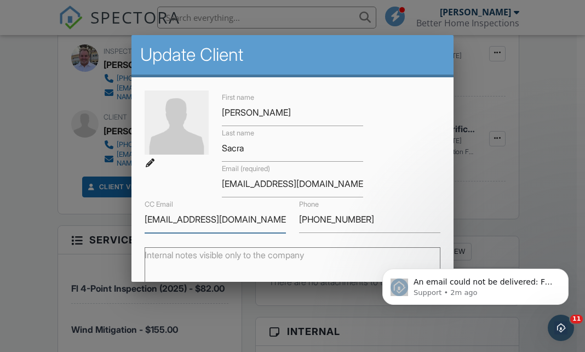
click at [239, 221] on input "[EMAIL_ADDRESS][DOMAIN_NAME]" at bounding box center [215, 219] width 141 height 27
type input "s"
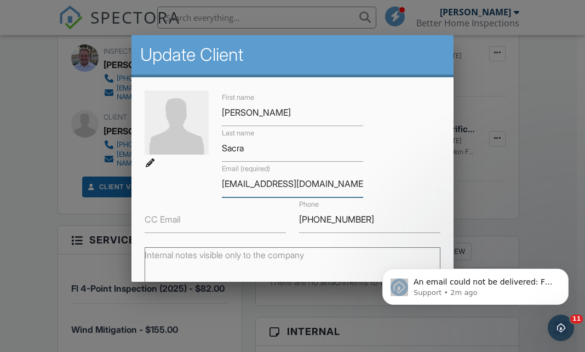
click at [319, 187] on input "[EMAIL_ADDRESS][DOMAIN_NAME]" at bounding box center [292, 183] width 141 height 27
type input "s"
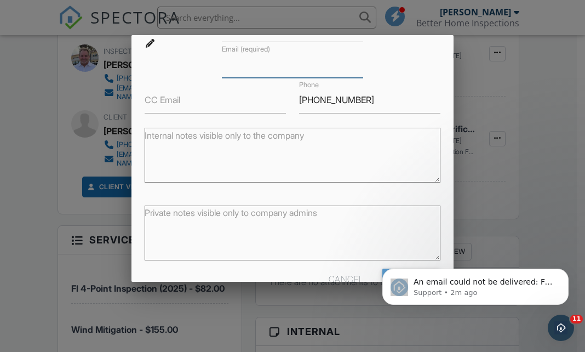
scroll to position [148, 0]
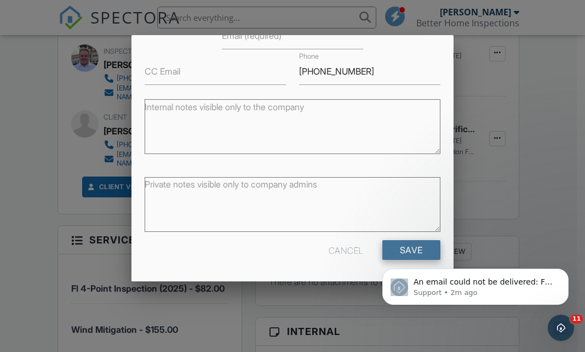
click at [394, 244] on input "Save" at bounding box center [411, 250] width 58 height 20
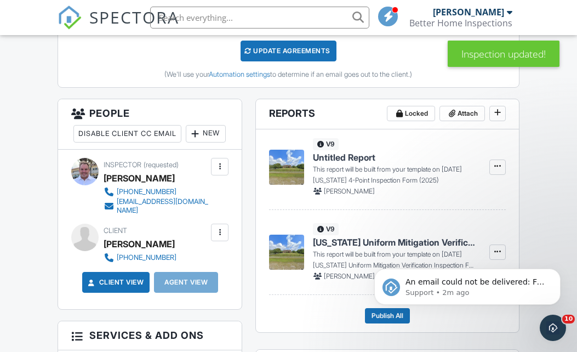
click at [218, 238] on div at bounding box center [219, 232] width 11 height 11
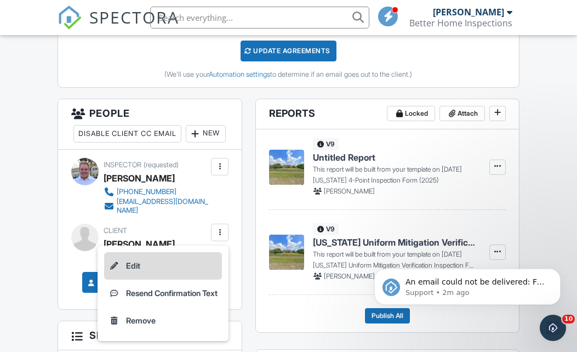
click at [126, 279] on li "Edit" at bounding box center [163, 265] width 118 height 27
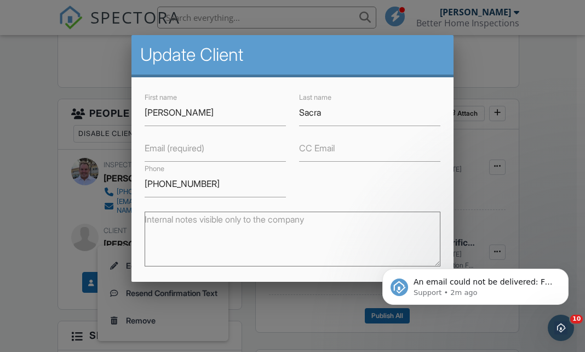
click at [151, 147] on label "Email (required)" at bounding box center [175, 148] width 60 height 12
click at [151, 147] on input "Email (required)" at bounding box center [215, 148] width 141 height 27
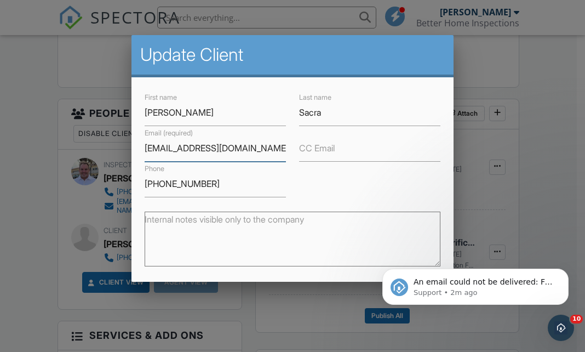
type input "[EMAIL_ADDRESS][DOMAIN_NAME]"
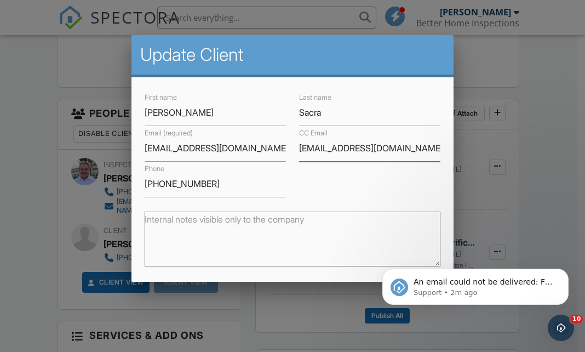
click at [412, 151] on input "[EMAIL_ADDRESS][DOMAIN_NAME]" at bounding box center [369, 148] width 141 height 27
type input "s"
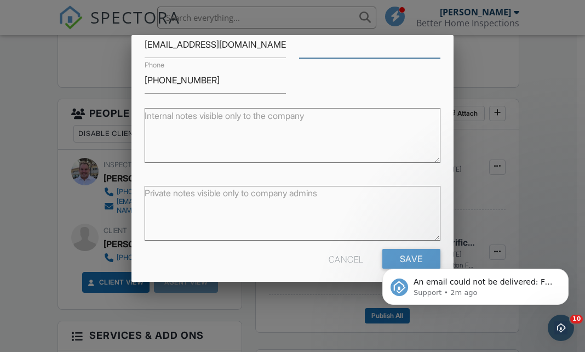
scroll to position [112, 0]
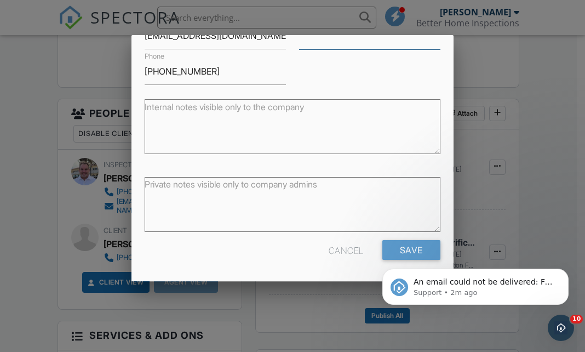
drag, startPoint x: 446, startPoint y: 149, endPoint x: 61, endPoint y: 1, distance: 412.0
drag, startPoint x: 427, startPoint y: 247, endPoint x: 404, endPoint y: 250, distance: 23.2
click at [404, 250] on html "An email could not be delivered: For more information, view Why emails don't ge…" at bounding box center [475, 283] width 219 height 77
click at [404, 250] on body "An email could not be delivered: For more information, view Why emails don't ge…" at bounding box center [475, 284] width 210 height 68
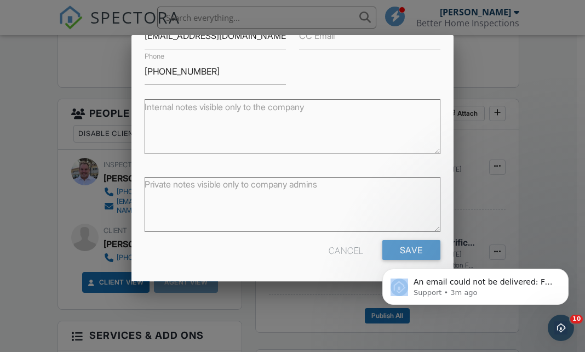
click at [404, 250] on body "An email could not be delivered: For more information, view Why emails don't ge…" at bounding box center [475, 284] width 210 height 68
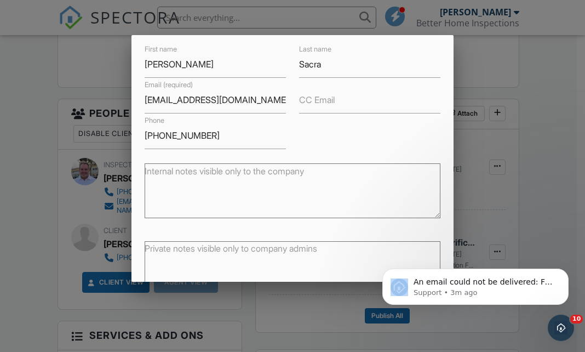
scroll to position [0, 0]
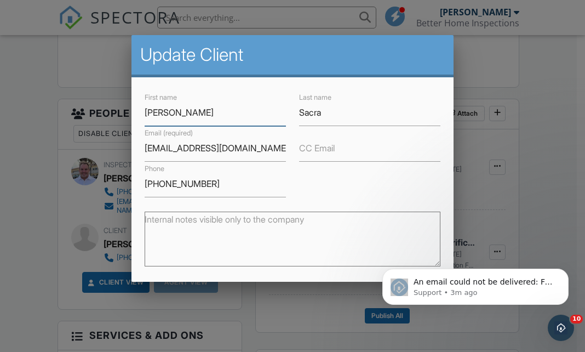
click at [181, 117] on input "[PERSON_NAME]" at bounding box center [215, 112] width 141 height 27
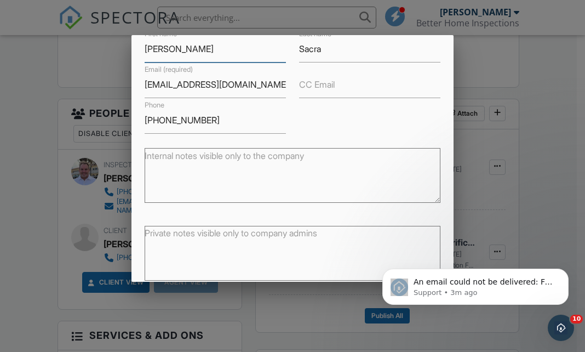
scroll to position [112, 0]
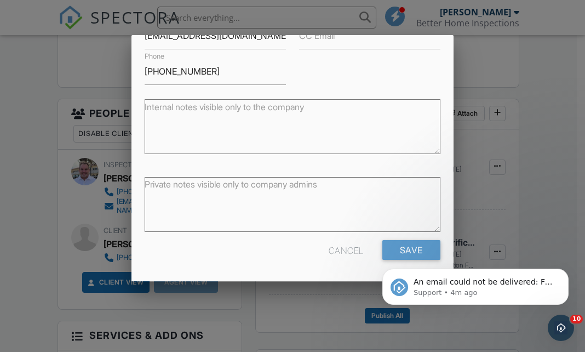
click at [387, 252] on div "An email could not be delivered: For more information, view Why emails don't ge…" at bounding box center [476, 236] width 202 height 137
drag, startPoint x: 21, startPoint y: 53, endPoint x: 428, endPoint y: 173, distance: 423.8
click at [428, 173] on div "Private notes visible only to company admins" at bounding box center [292, 205] width 295 height 68
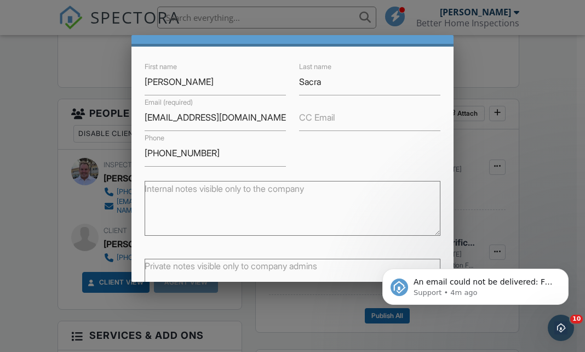
scroll to position [0, 0]
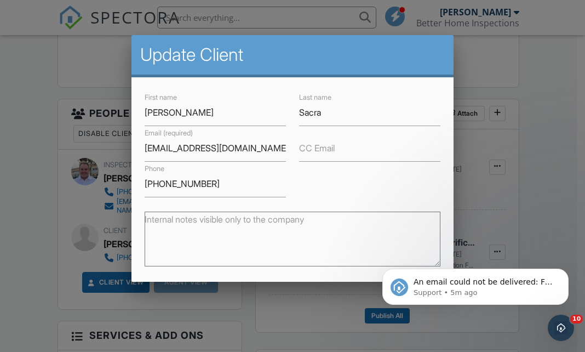
click at [207, 227] on textarea "Internal notes visible only to the company" at bounding box center [292, 238] width 295 height 55
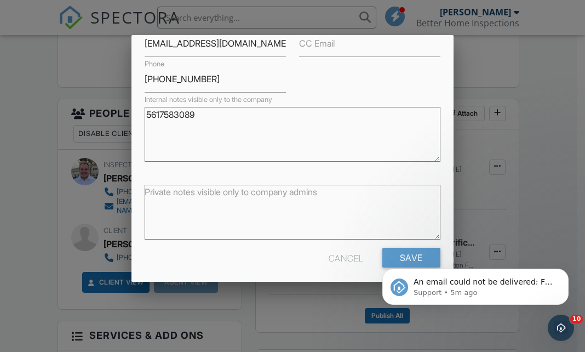
scroll to position [112, 0]
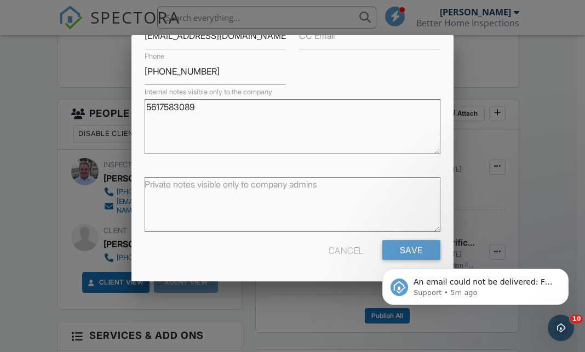
type textarea "5617583089"
click at [385, 249] on div "An email could not be delivered: For more information, view Why emails don't ge…" at bounding box center [476, 236] width 202 height 137
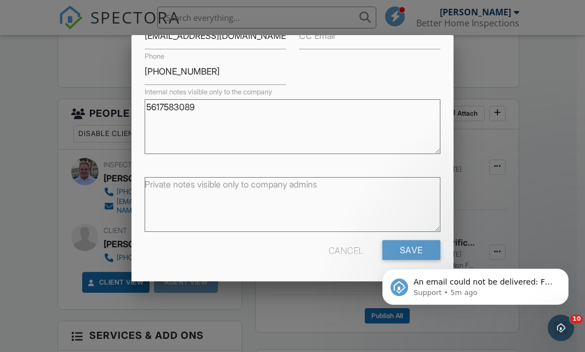
scroll to position [0, 0]
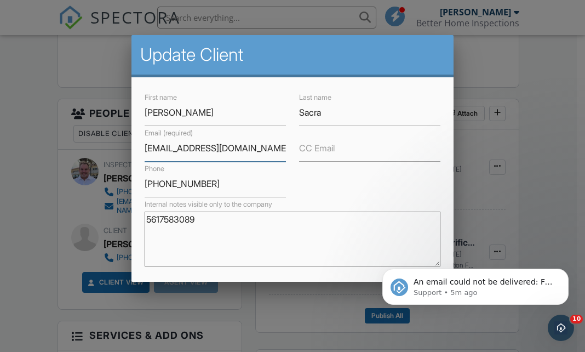
click at [254, 149] on input "[EMAIL_ADDRESS][DOMAIN_NAME]" at bounding box center [215, 148] width 141 height 27
type input "s"
type input "[EMAIL_ADDRESS][DOMAIN_NAME]"
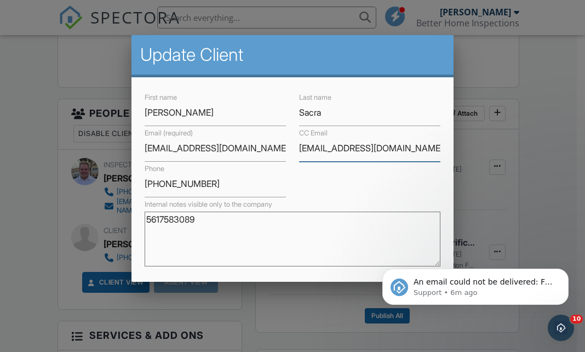
click at [400, 146] on input "[EMAIL_ADDRESS][DOMAIN_NAME]" at bounding box center [369, 148] width 141 height 27
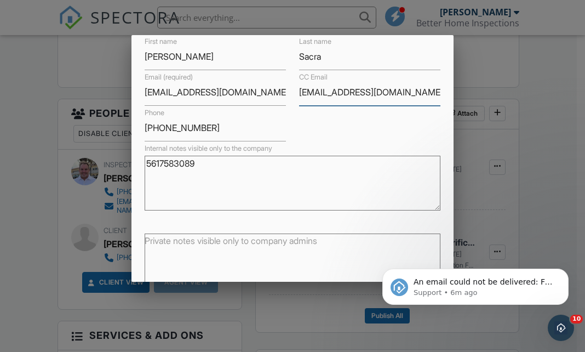
scroll to position [112, 0]
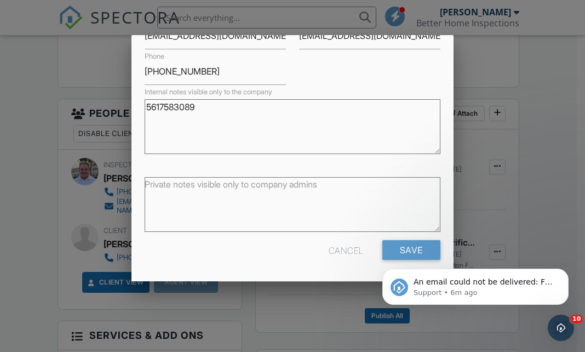
click at [410, 251] on body "An email could not be delivered: For more information, view Why emails don't ge…" at bounding box center [475, 284] width 210 height 68
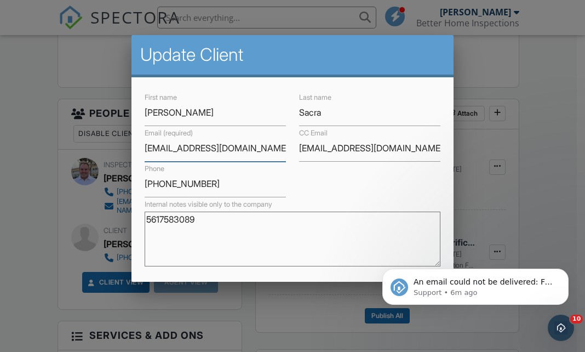
click at [245, 150] on input "[EMAIL_ADDRESS][DOMAIN_NAME]" at bounding box center [215, 148] width 141 height 27
type input "s"
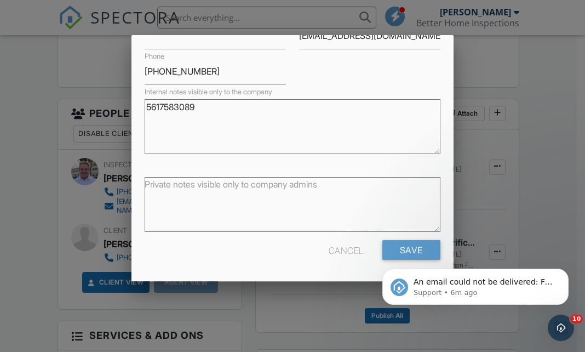
click at [388, 247] on div "An email could not be delivered: For more information, view Why emails don't ge…" at bounding box center [476, 236] width 202 height 137
click at [385, 247] on div "An email could not be delivered: For more information, view Why emails don't ge…" at bounding box center [476, 236] width 202 height 137
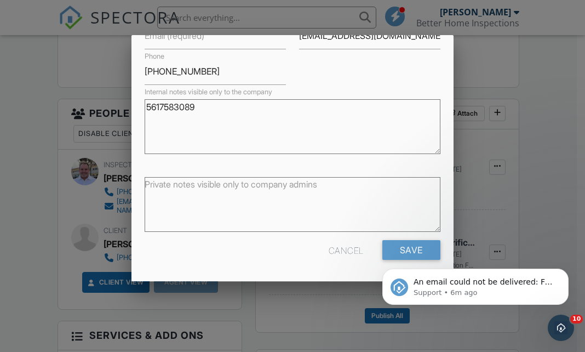
click at [385, 247] on div "An email could not be delivered: For more information, view Why emails don't ge…" at bounding box center [476, 236] width 202 height 137
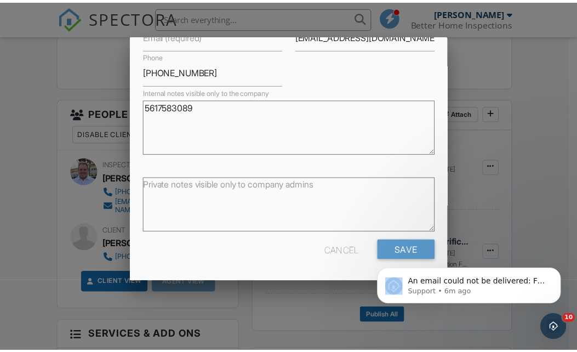
scroll to position [0, 0]
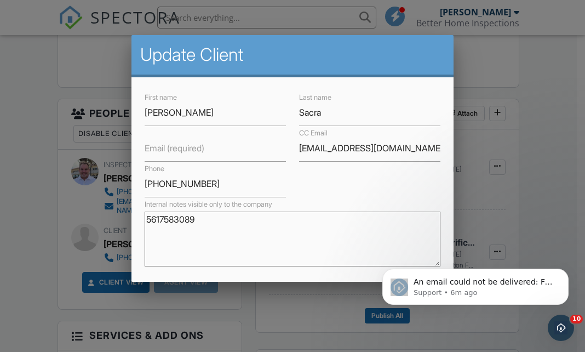
click at [455, 136] on div at bounding box center [292, 165] width 585 height 440
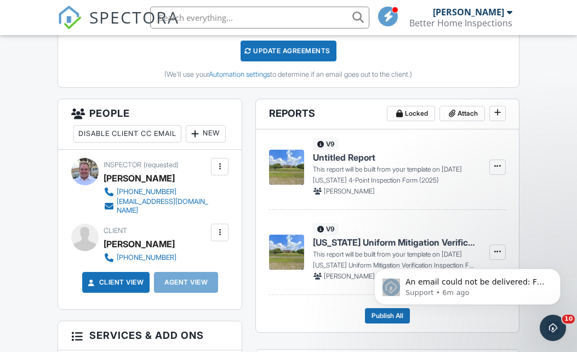
click at [217, 241] on div at bounding box center [220, 233] width 18 height 18
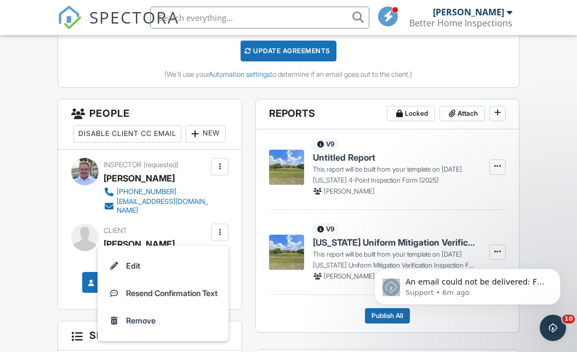
click at [283, 301] on footer "Publish All" at bounding box center [387, 311] width 236 height 24
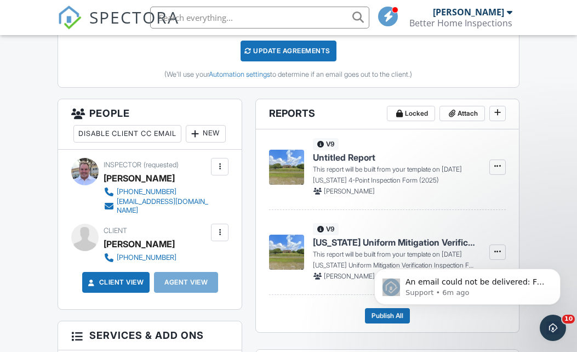
click at [217, 238] on div at bounding box center [219, 232] width 11 height 11
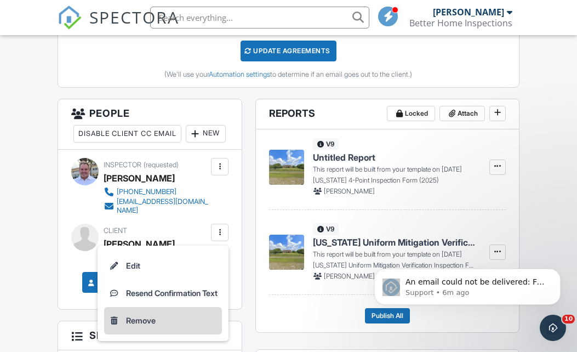
click at [135, 327] on div "Remove" at bounding box center [141, 320] width 30 height 13
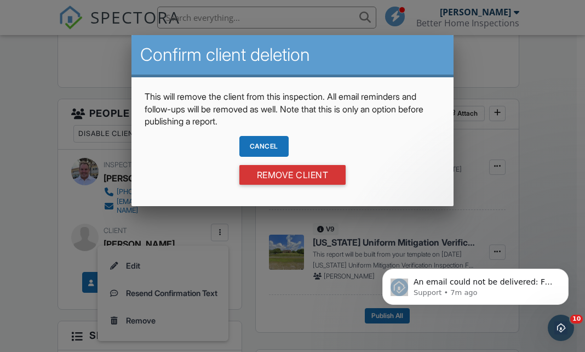
click at [259, 148] on div "Cancel" at bounding box center [263, 146] width 49 height 21
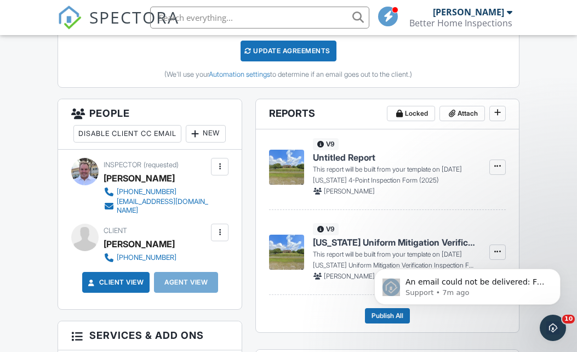
click at [218, 238] on div at bounding box center [219, 232] width 11 height 11
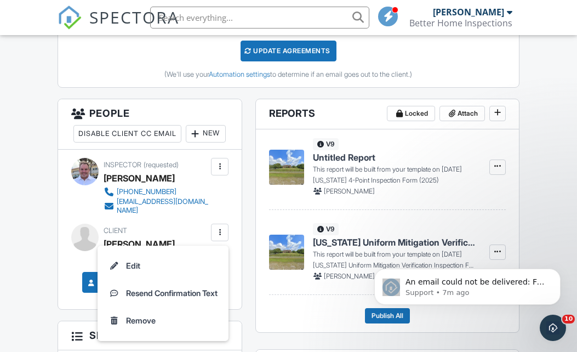
click at [218, 238] on div at bounding box center [219, 232] width 11 height 11
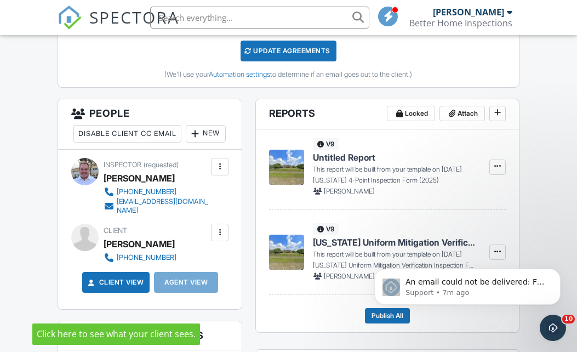
click at [102, 288] on link "Client View" at bounding box center [115, 282] width 58 height 11
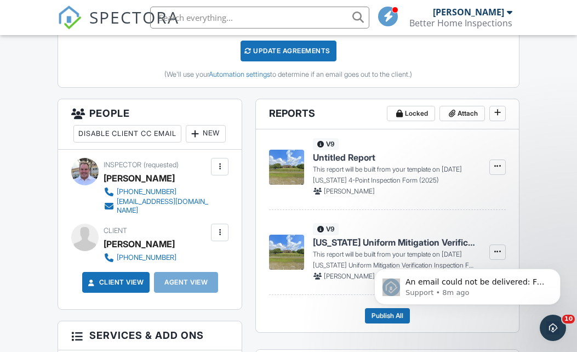
click at [222, 238] on div at bounding box center [219, 232] width 11 height 11
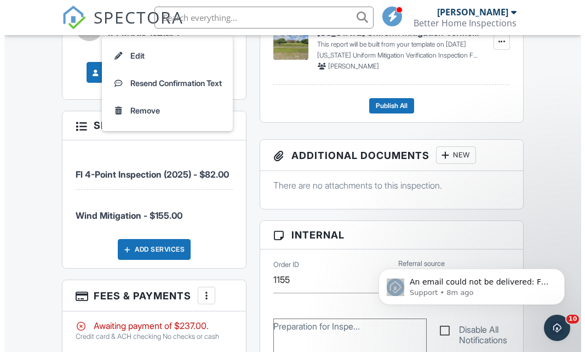
scroll to position [469, 0]
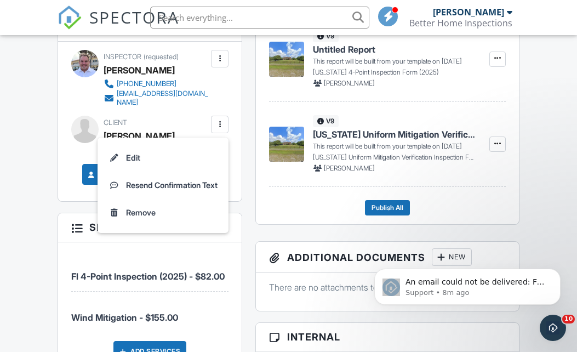
click at [213, 133] on div at bounding box center [220, 125] width 18 height 18
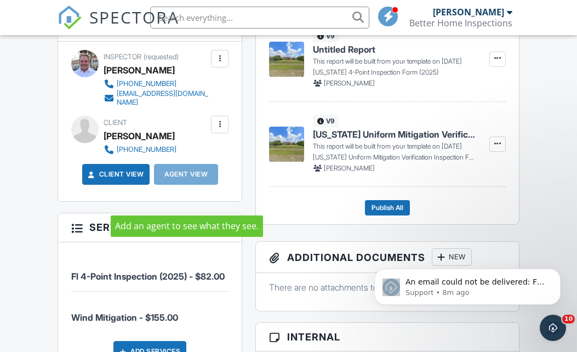
click at [200, 185] on div "Agent View" at bounding box center [186, 174] width 64 height 21
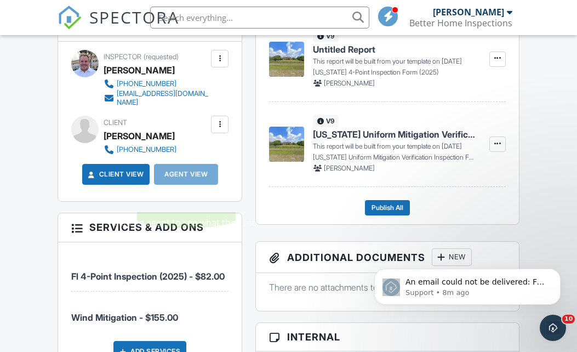
click at [185, 155] on div "Client Aaron Sacra 561-319-5266" at bounding box center [166, 135] width 125 height 39
click at [122, 180] on link "Client View" at bounding box center [115, 174] width 58 height 11
click at [221, 130] on div at bounding box center [219, 124] width 11 height 11
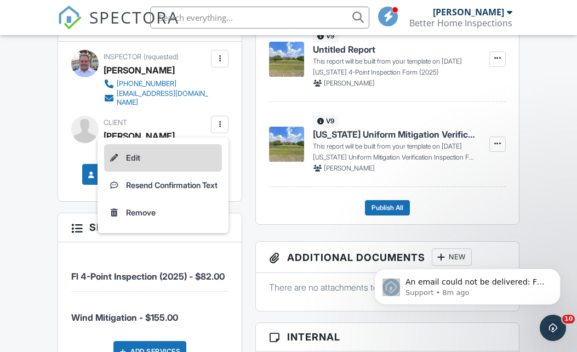
click at [134, 171] on li "Edit" at bounding box center [163, 157] width 118 height 27
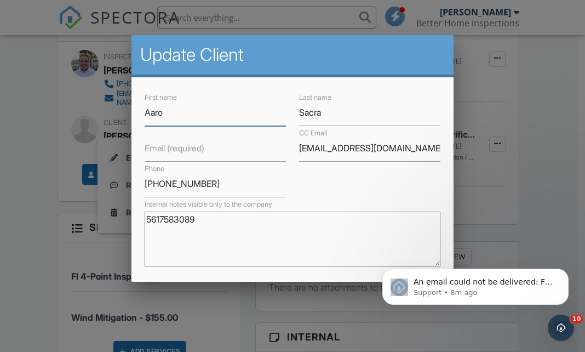
type input "[PERSON_NAME]"
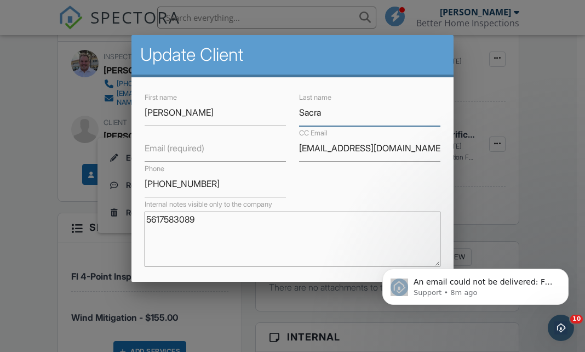
click at [322, 114] on input "Sacra" at bounding box center [369, 112] width 141 height 27
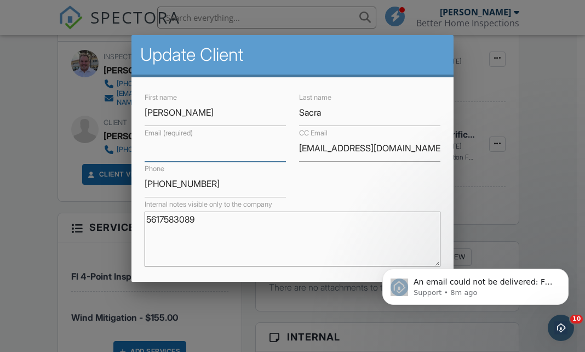
click at [151, 156] on input "Email (required)" at bounding box center [215, 148] width 141 height 27
type input "[EMAIL_ADDRESS][DOMAIN_NAME]"
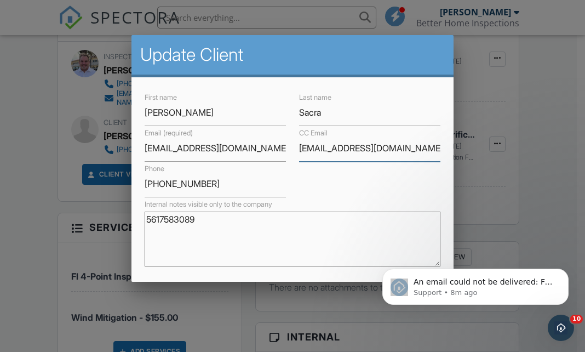
click at [402, 155] on input "[EMAIL_ADDRESS][DOMAIN_NAME]" at bounding box center [369, 148] width 141 height 27
type input "s"
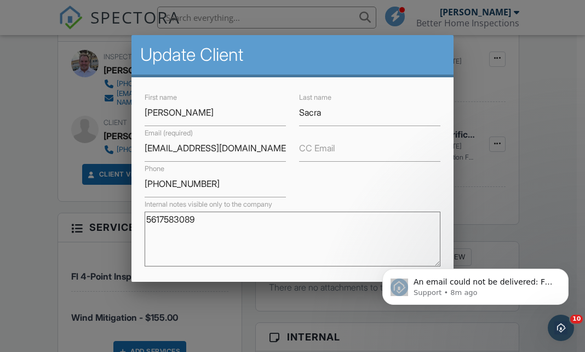
click at [227, 225] on textarea "5617583089" at bounding box center [292, 238] width 295 height 55
type textarea "5"
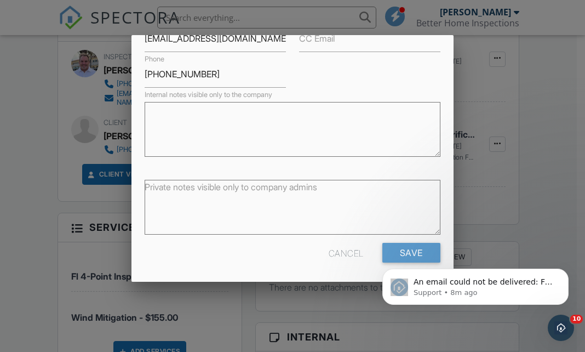
scroll to position [112, 0]
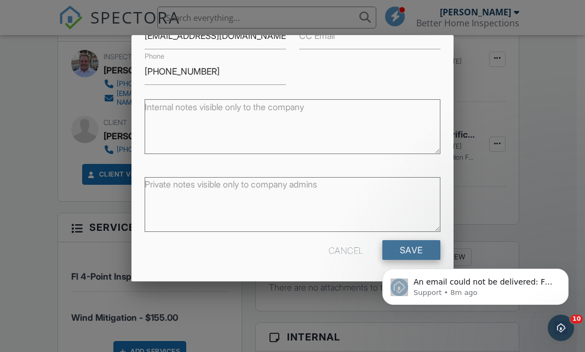
click at [394, 245] on input "Save" at bounding box center [411, 250] width 58 height 20
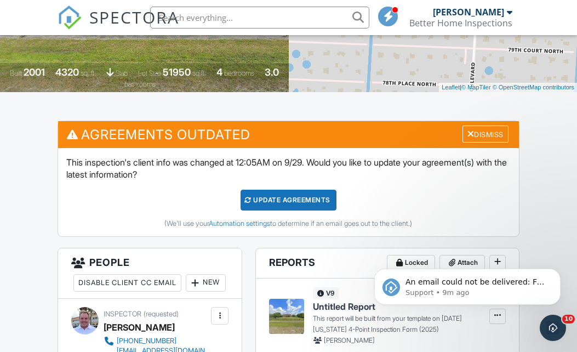
scroll to position [175, 0]
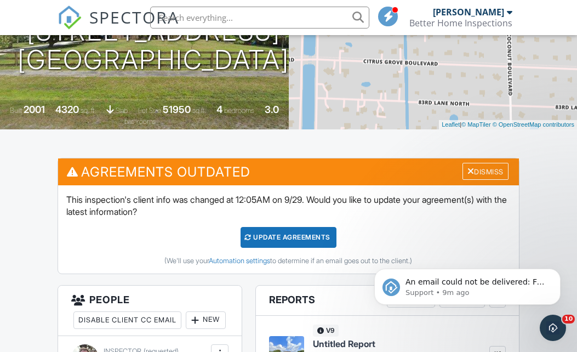
drag, startPoint x: 562, startPoint y: 133, endPoint x: 598, endPoint y: 334, distance: 204.2
